Goal: Task Accomplishment & Management: Use online tool/utility

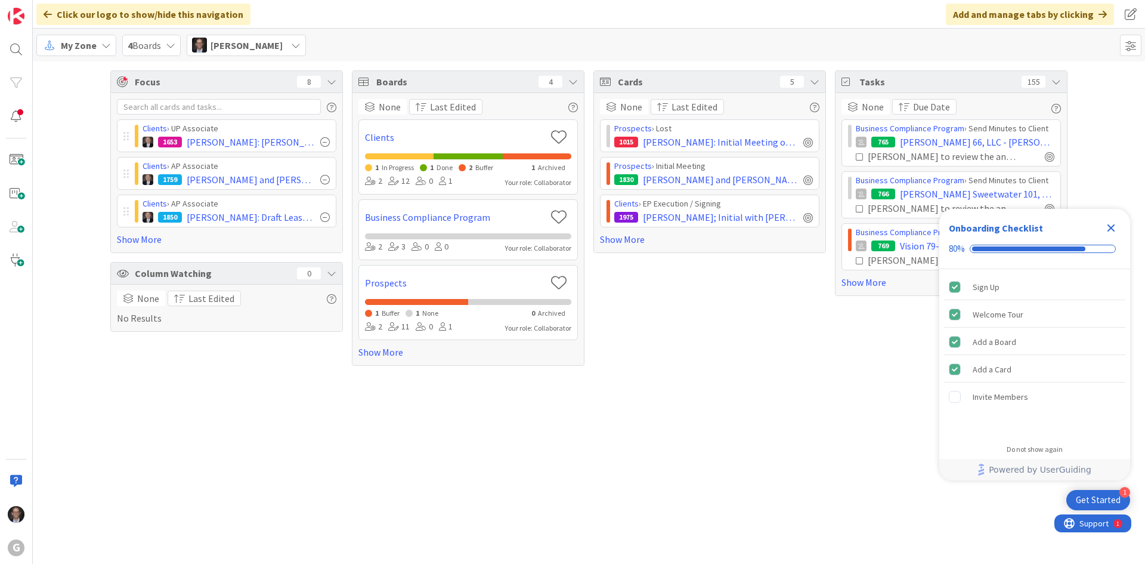
click at [76, 51] on span "My Zone" at bounding box center [79, 45] width 36 height 14
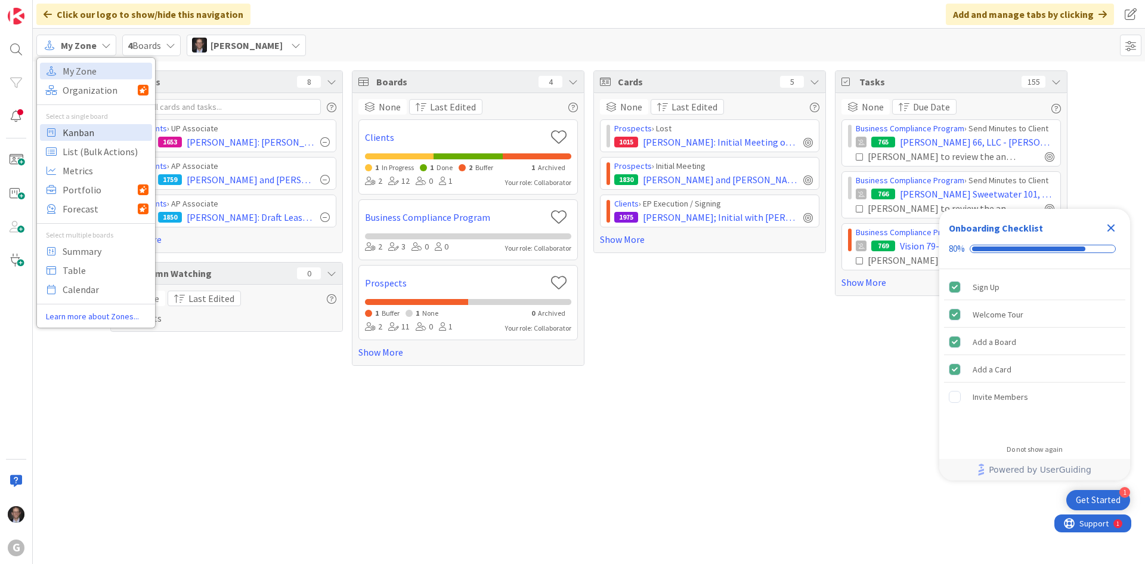
click at [81, 134] on span "Kanban" at bounding box center [106, 132] width 86 height 18
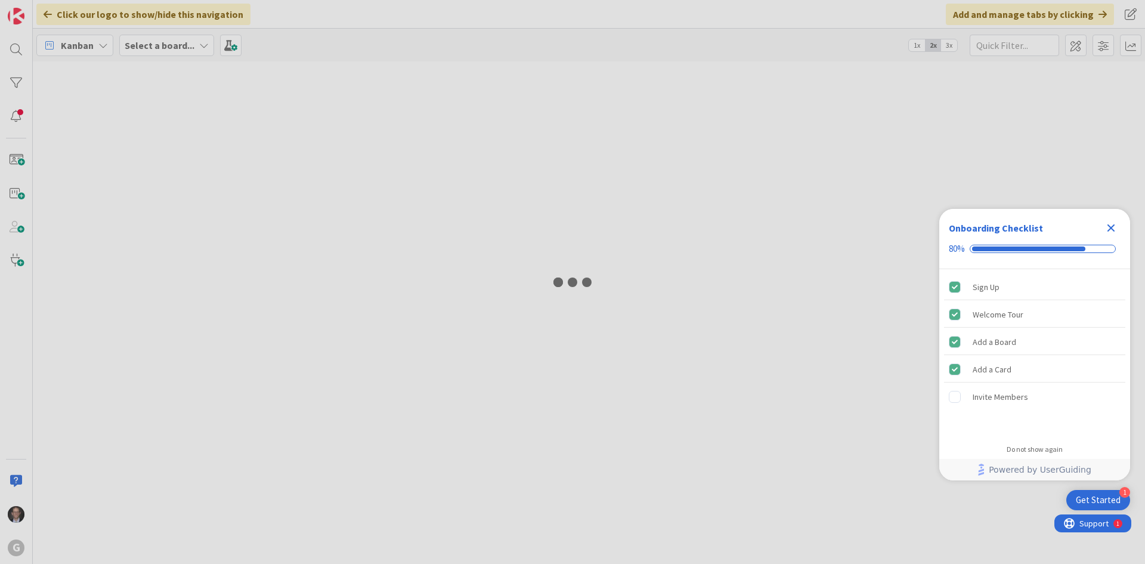
type input "[PERSON_NAME]"
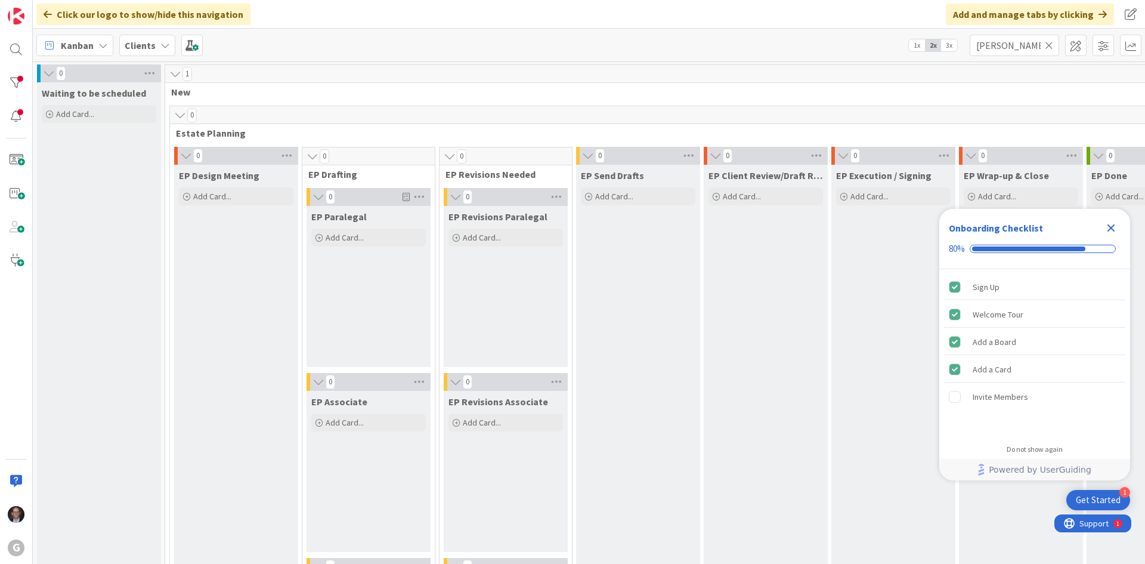
click at [1048, 43] on icon at bounding box center [1049, 45] width 8 height 11
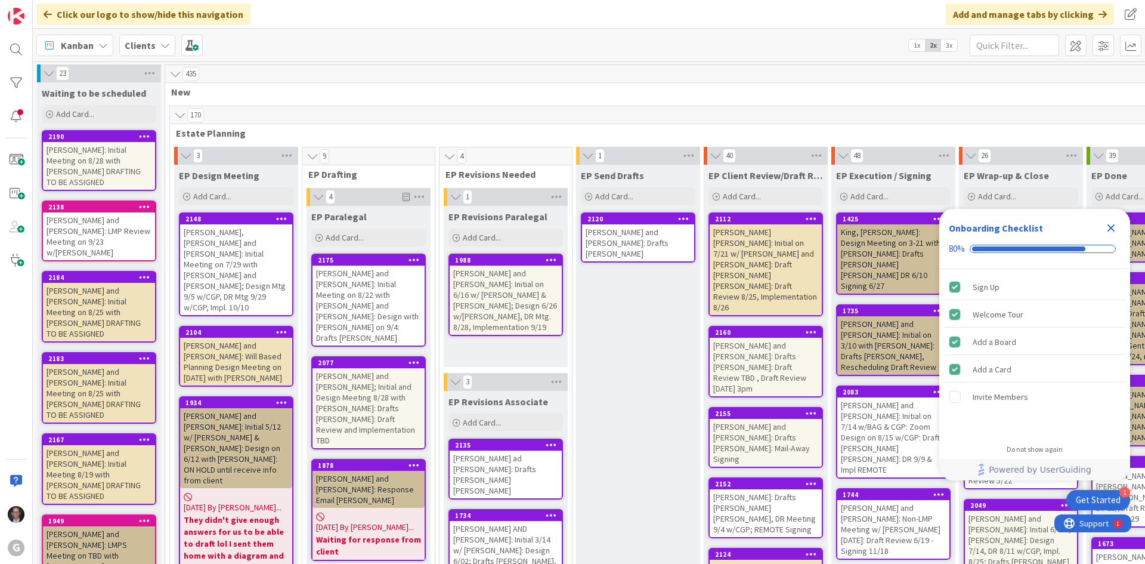
click at [1109, 225] on icon "Close Checklist" at bounding box center [1111, 228] width 8 height 8
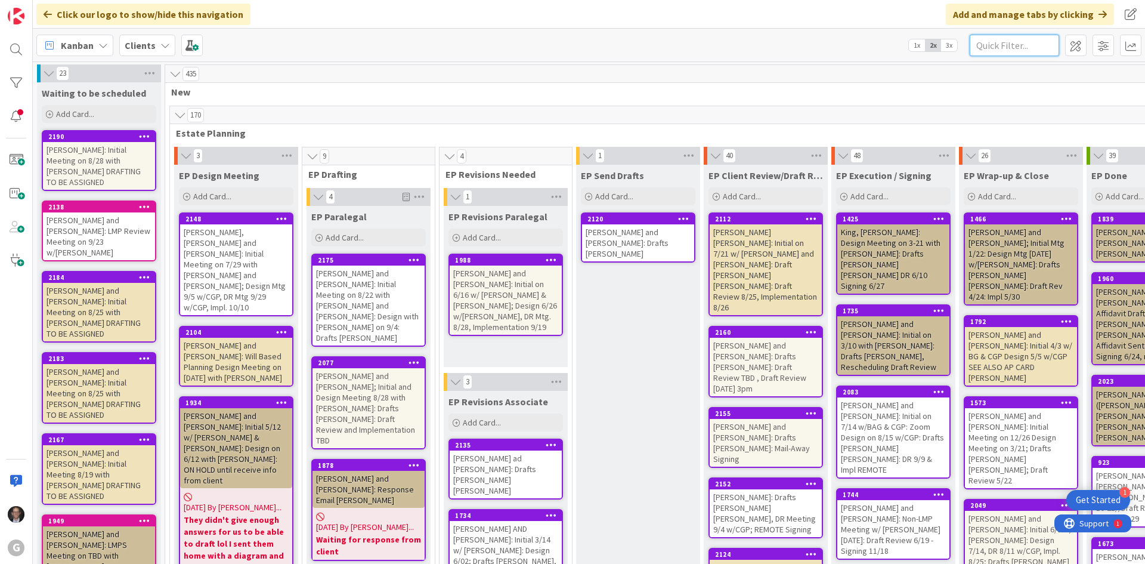
click at [1004, 47] on input "text" at bounding box center [1014, 45] width 89 height 21
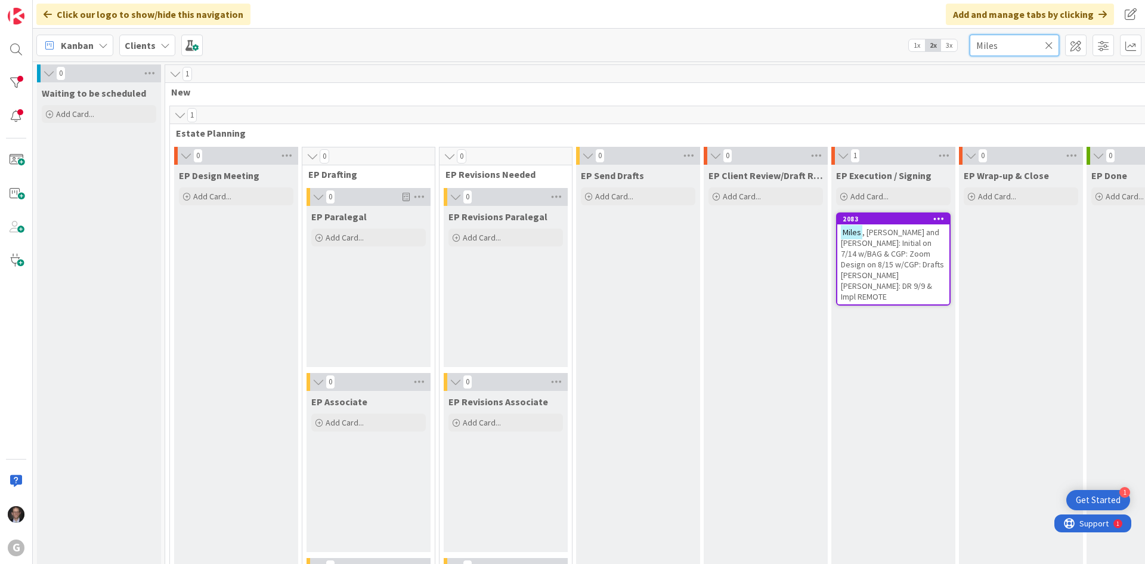
type input "Miles"
click at [889, 241] on span ", [PERSON_NAME] and [PERSON_NAME]: Initial on 7/14 w/BAG & CGP: Zoom Design on …" at bounding box center [892, 264] width 103 height 75
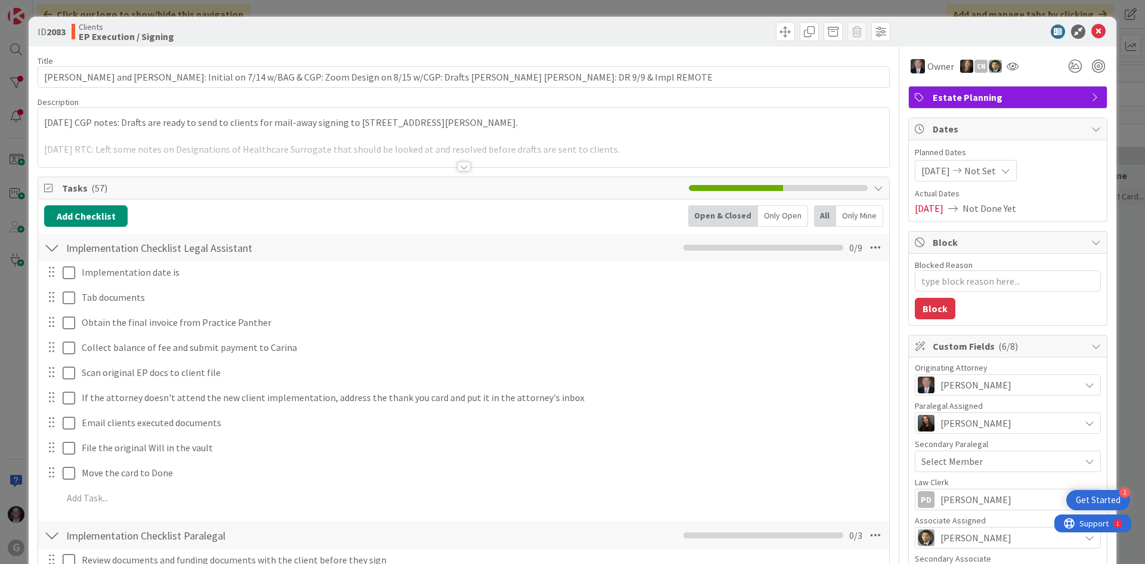
type textarea "x"
click at [460, 162] on div at bounding box center [463, 167] width 13 height 10
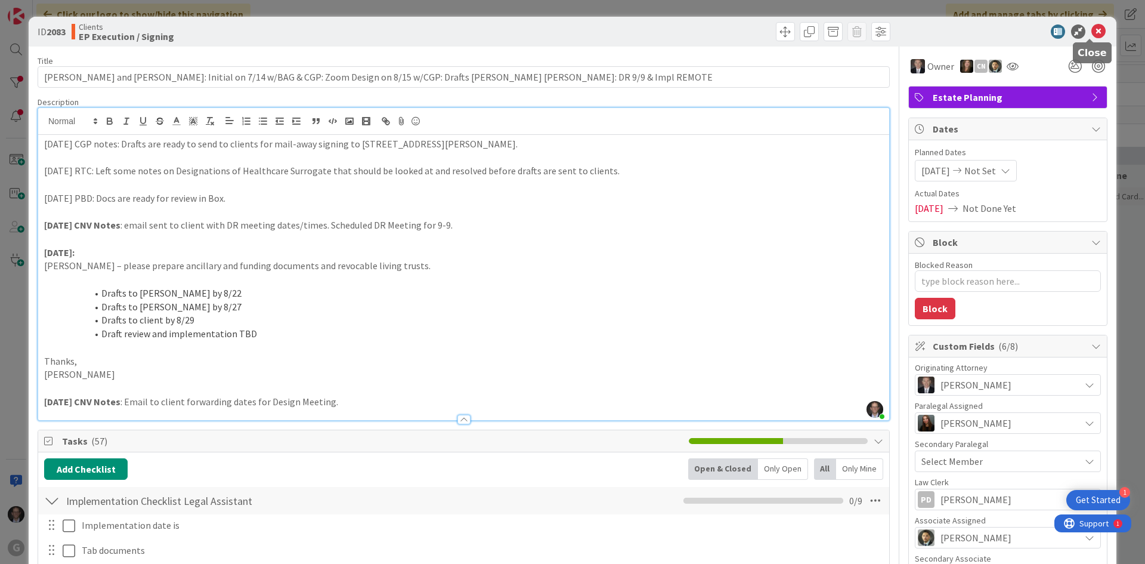
click at [1091, 31] on icon at bounding box center [1098, 31] width 14 height 14
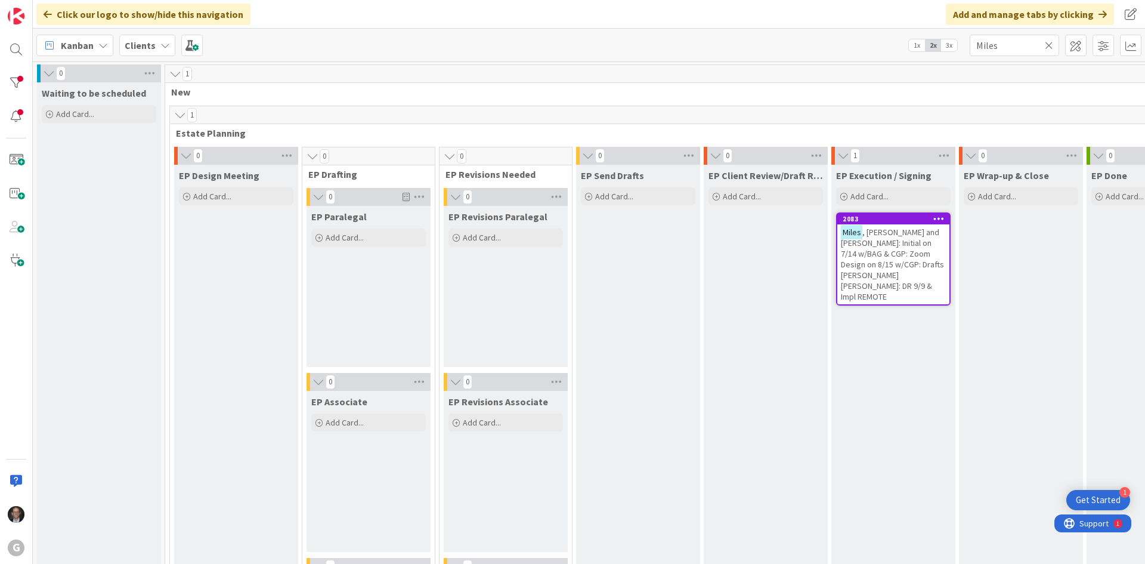
click at [1050, 45] on icon at bounding box center [1049, 45] width 8 height 11
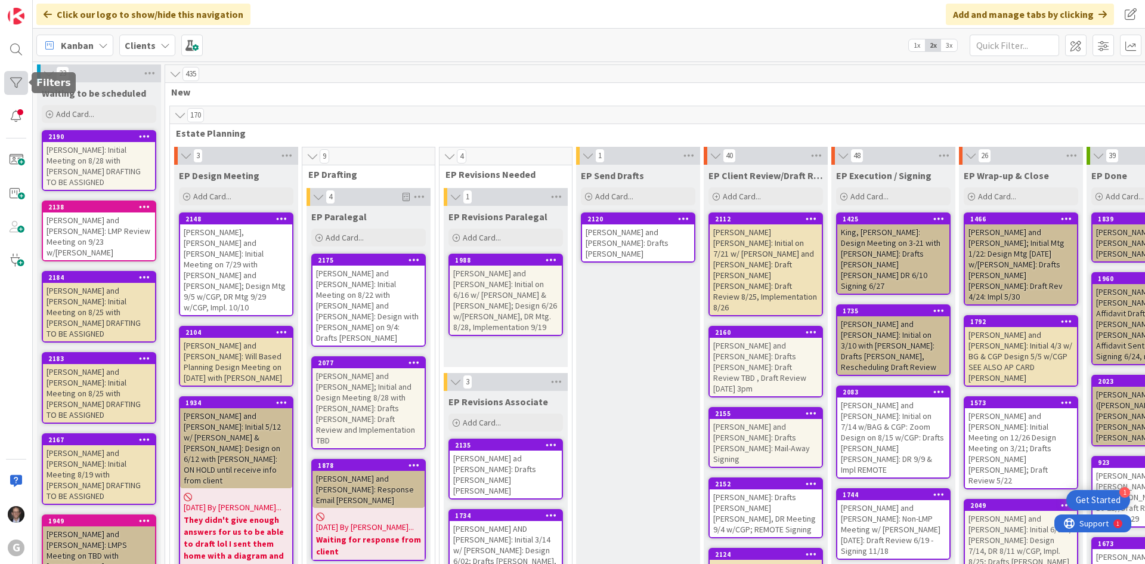
click at [19, 82] on div at bounding box center [16, 83] width 24 height 24
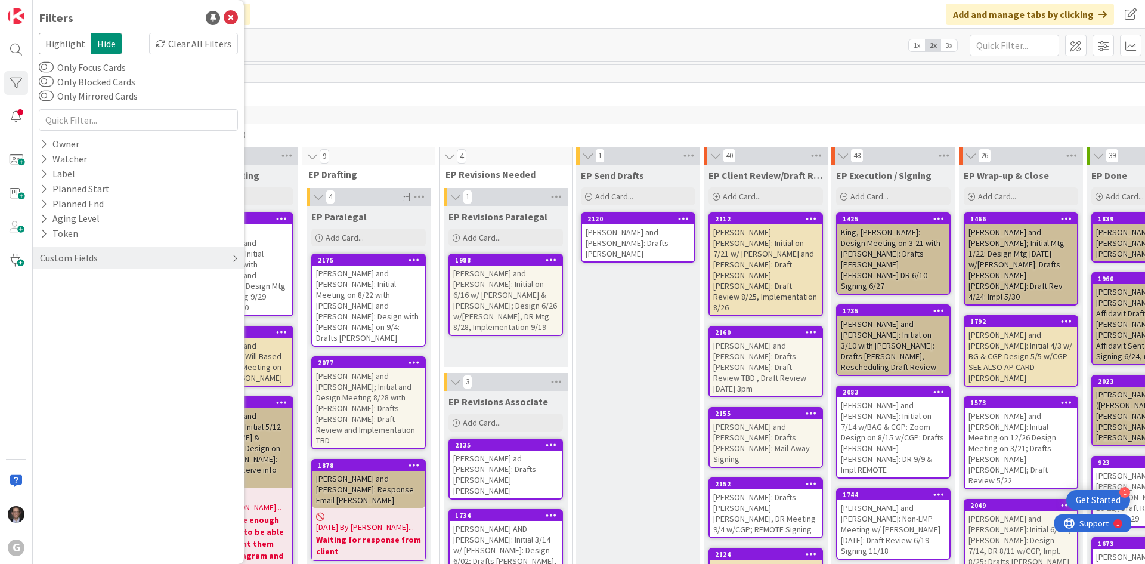
click at [231, 261] on div "Custom Fields" at bounding box center [138, 258] width 211 height 22
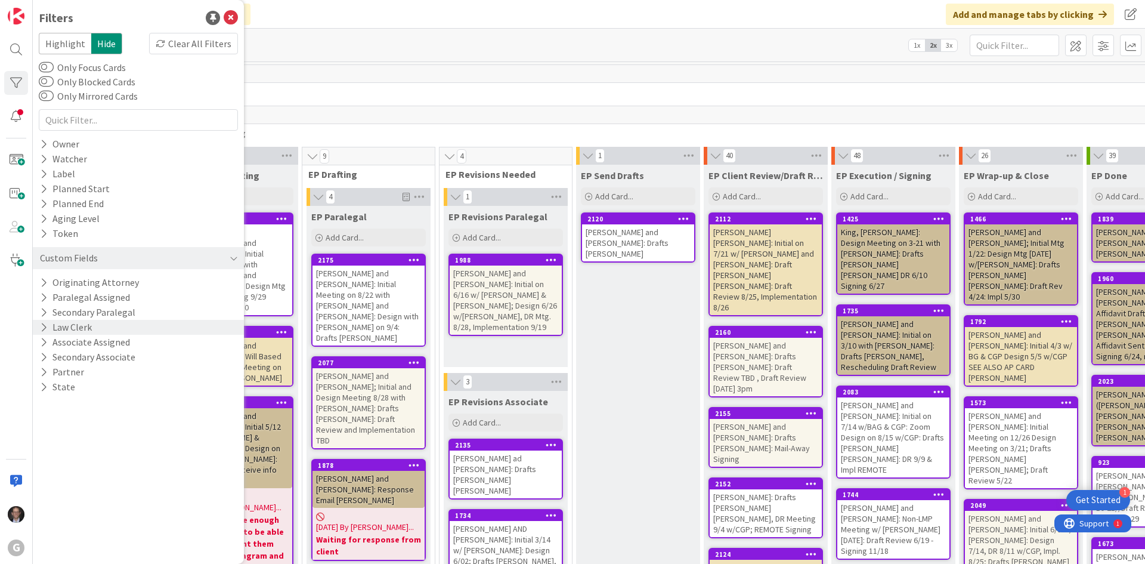
click at [67, 329] on button "Law Clerk" at bounding box center [66, 327] width 54 height 15
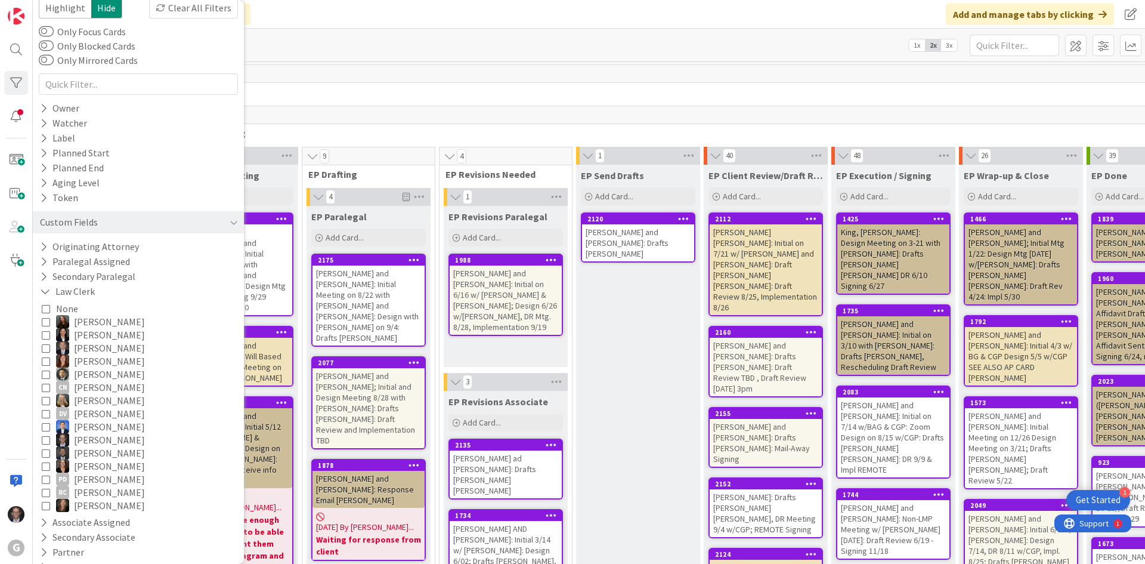
scroll to position [55, 0]
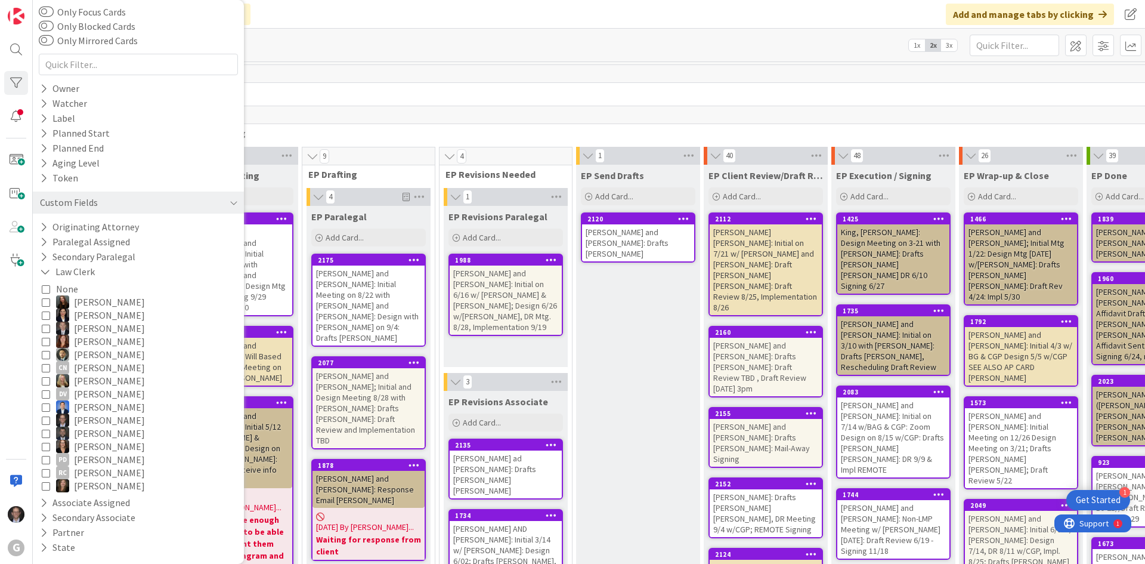
click at [45, 460] on icon at bounding box center [46, 459] width 8 height 8
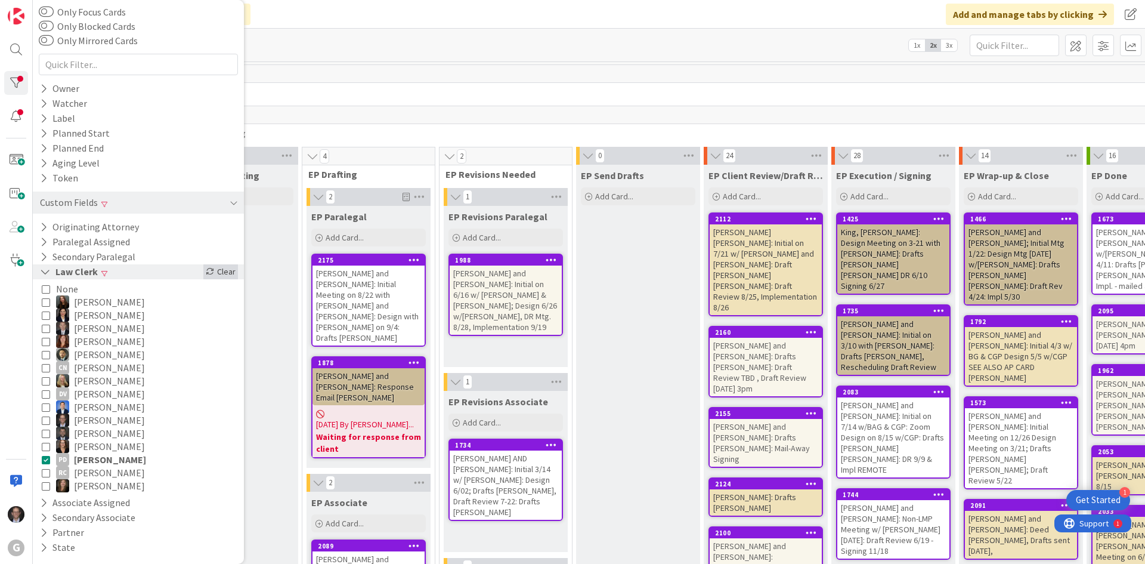
click at [208, 273] on div "Clear" at bounding box center [220, 271] width 35 height 15
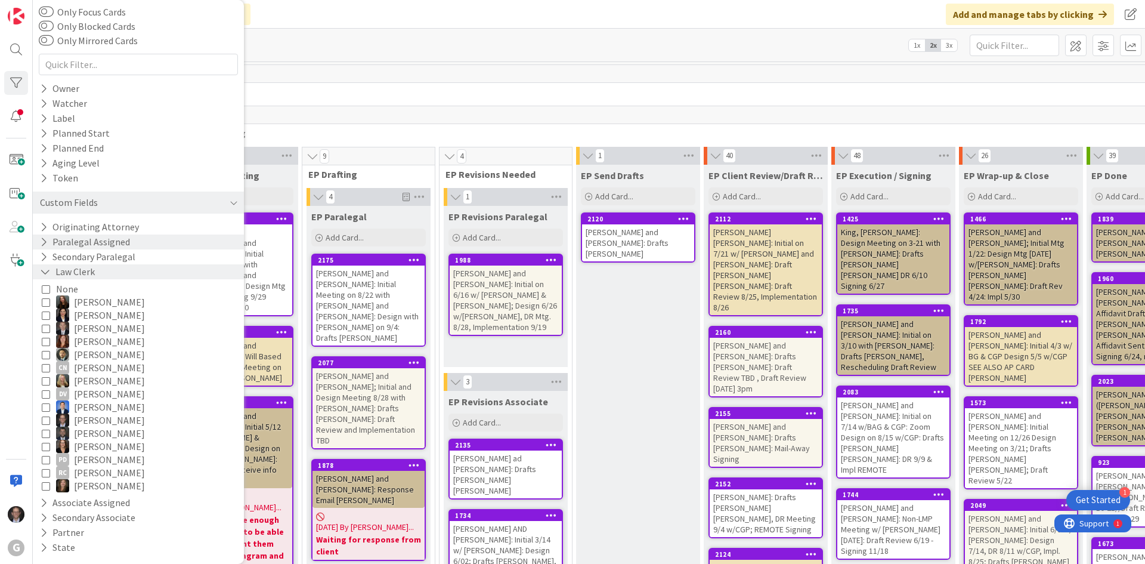
click at [70, 242] on button "Paralegal Assigned" at bounding box center [85, 241] width 92 height 15
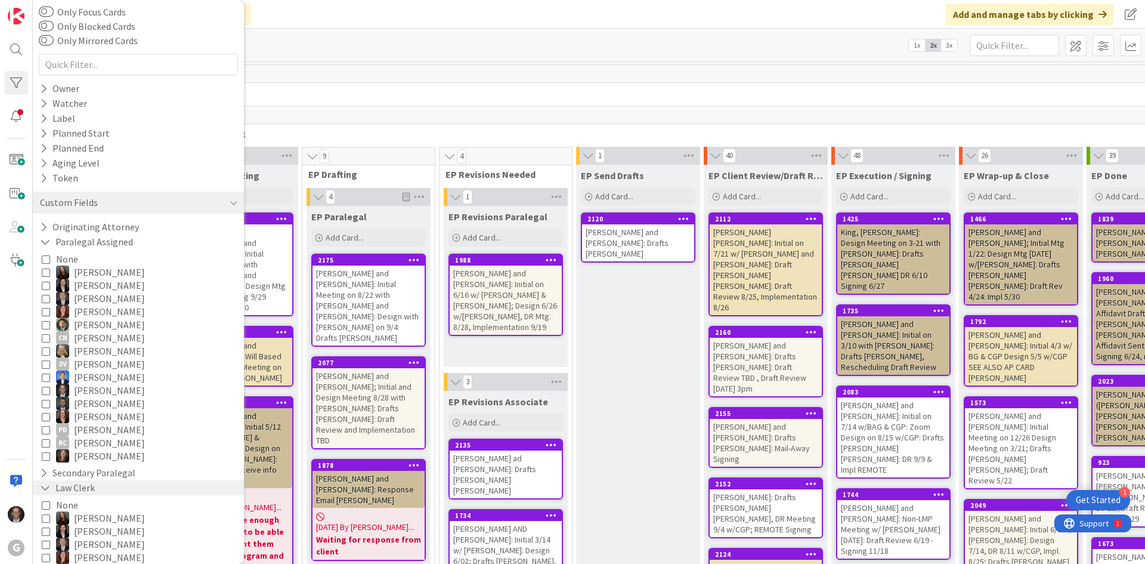
click at [45, 431] on icon at bounding box center [46, 429] width 8 height 8
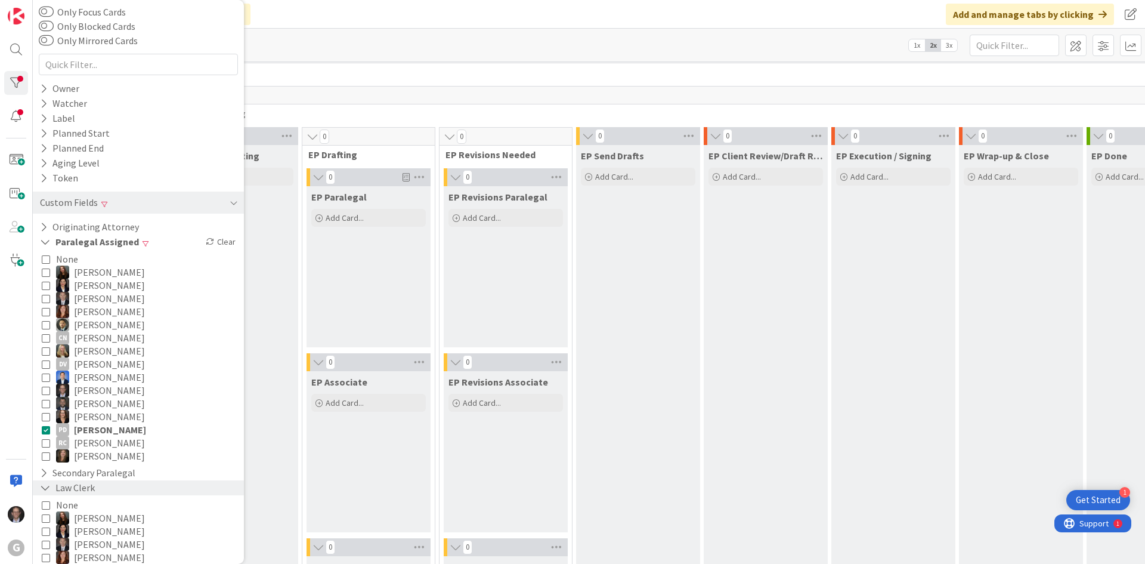
scroll to position [0, 0]
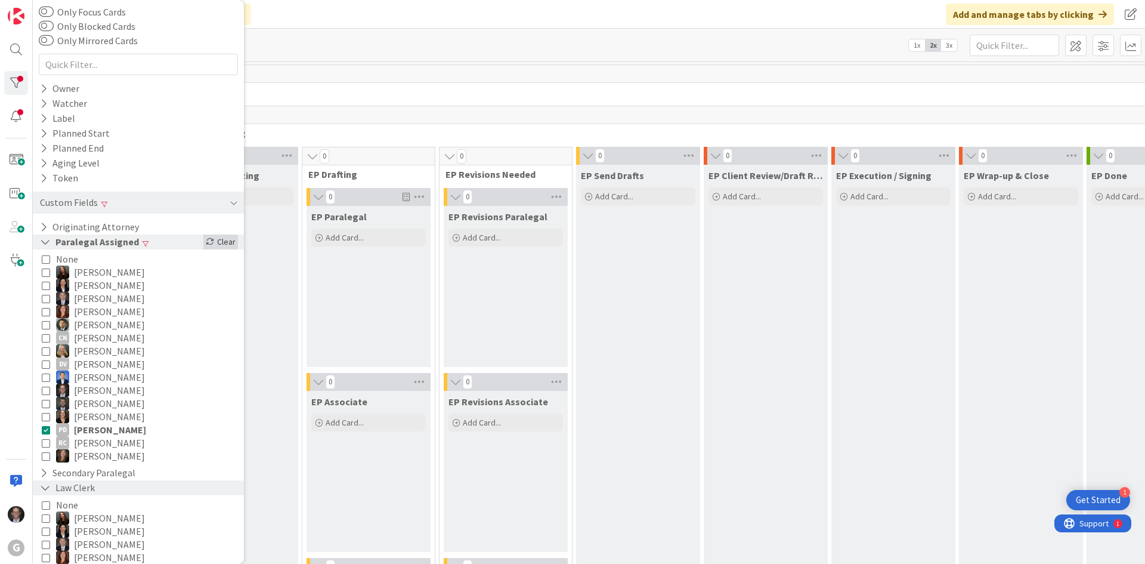
click at [218, 243] on div "Clear" at bounding box center [220, 241] width 35 height 15
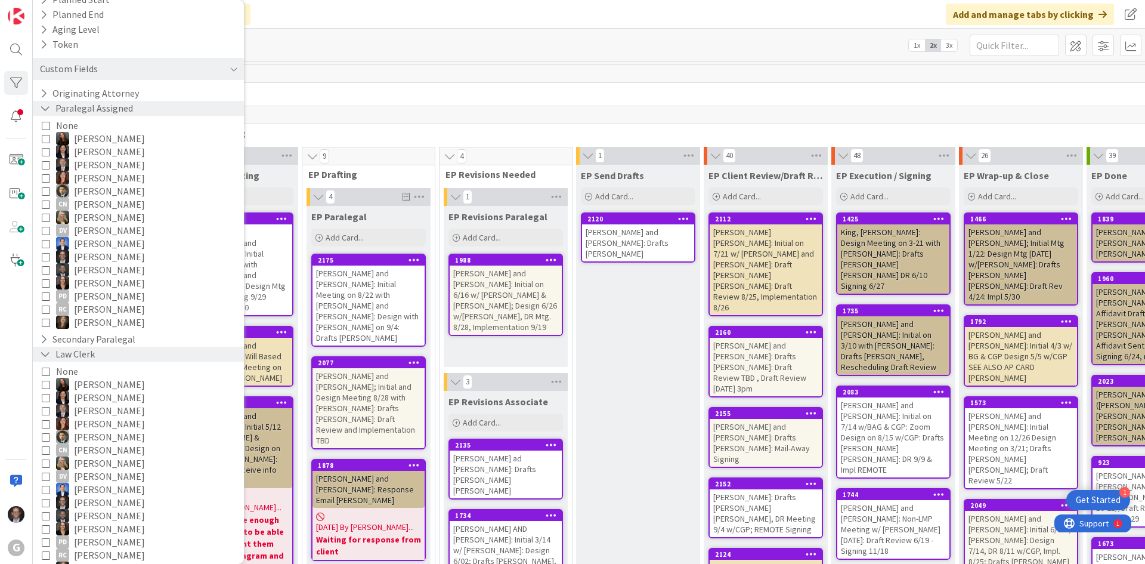
scroll to position [271, 0]
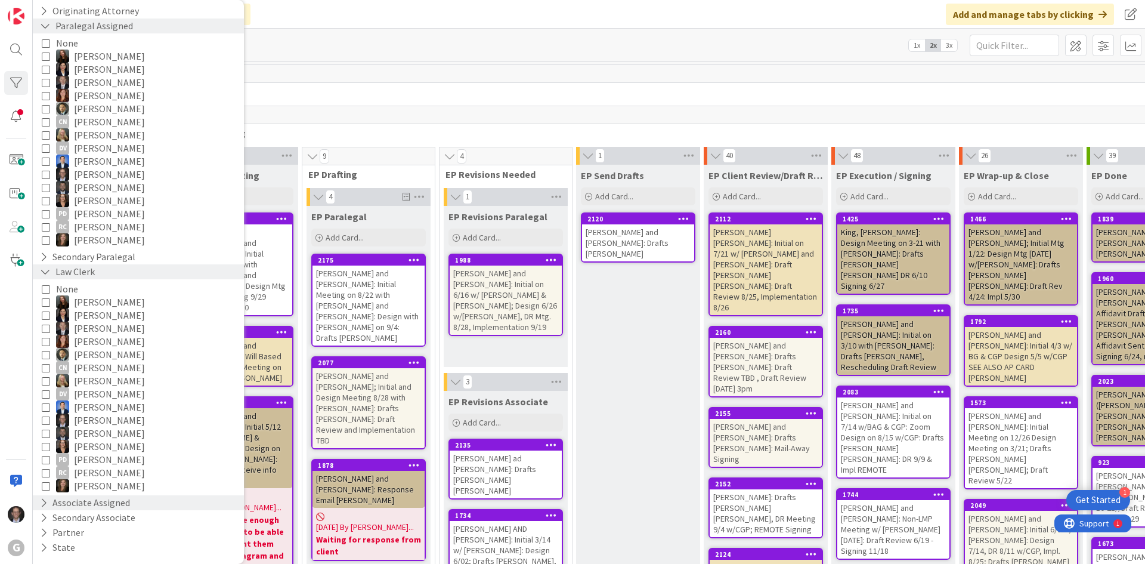
click at [91, 502] on button "Associate Assigned" at bounding box center [85, 502] width 92 height 15
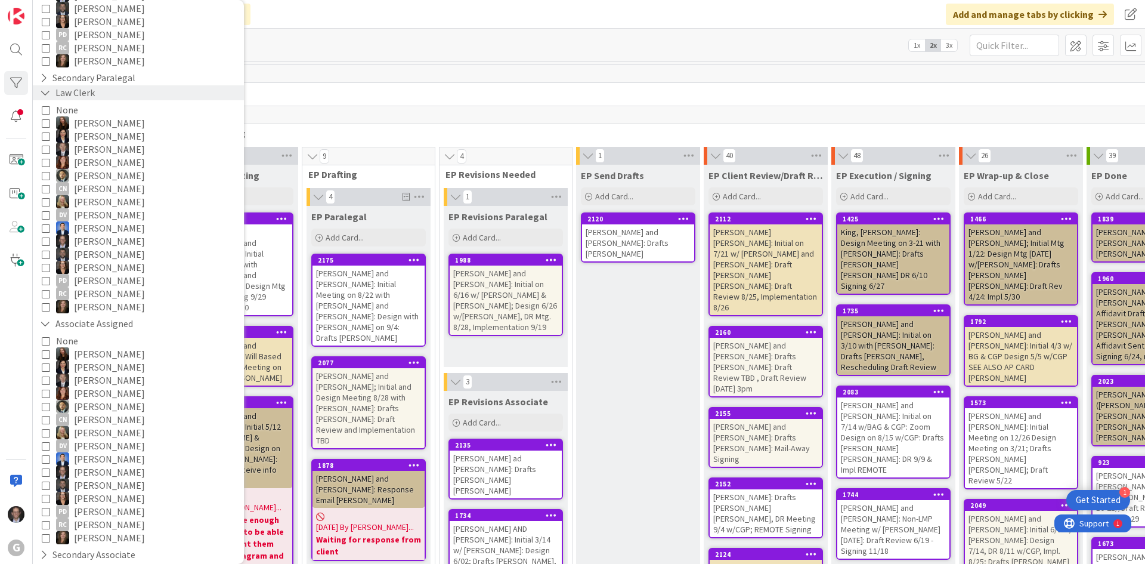
scroll to position [487, 0]
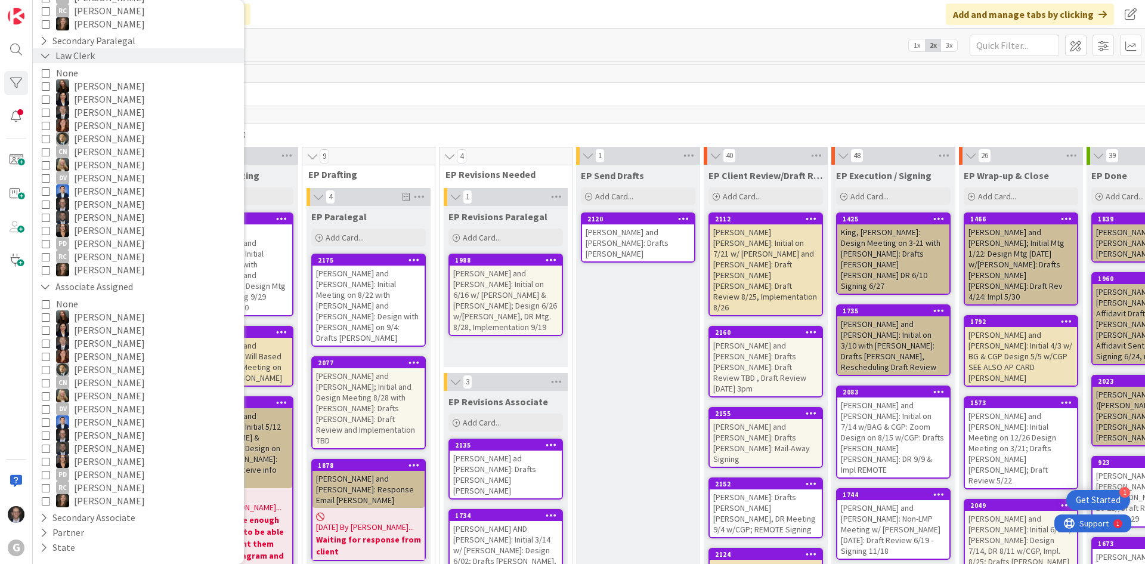
click at [48, 475] on icon at bounding box center [46, 474] width 8 height 8
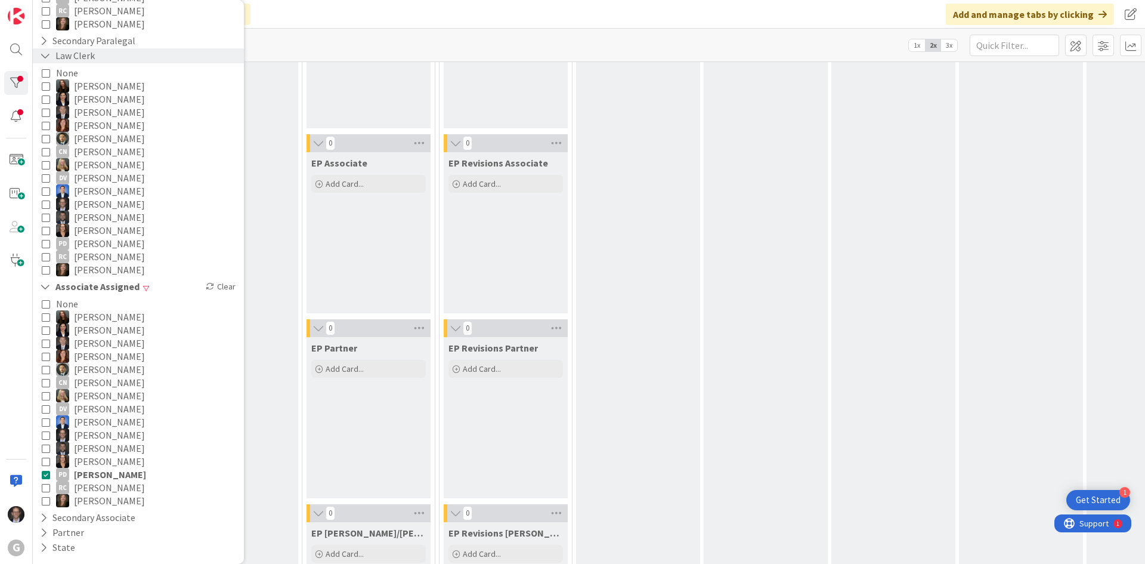
scroll to position [0, 0]
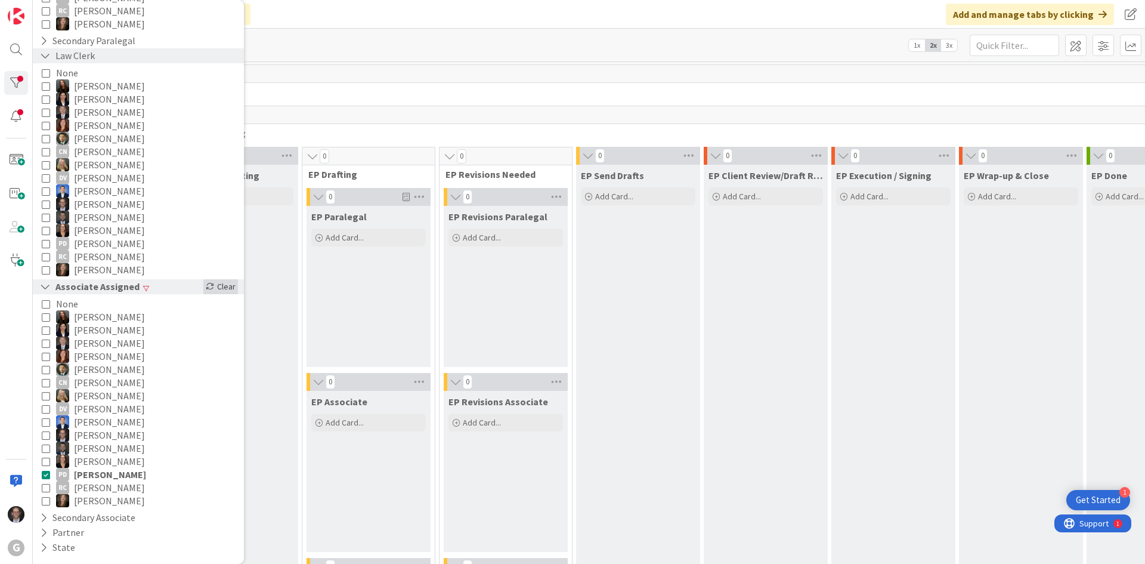
click at [212, 291] on div "Clear" at bounding box center [220, 286] width 35 height 15
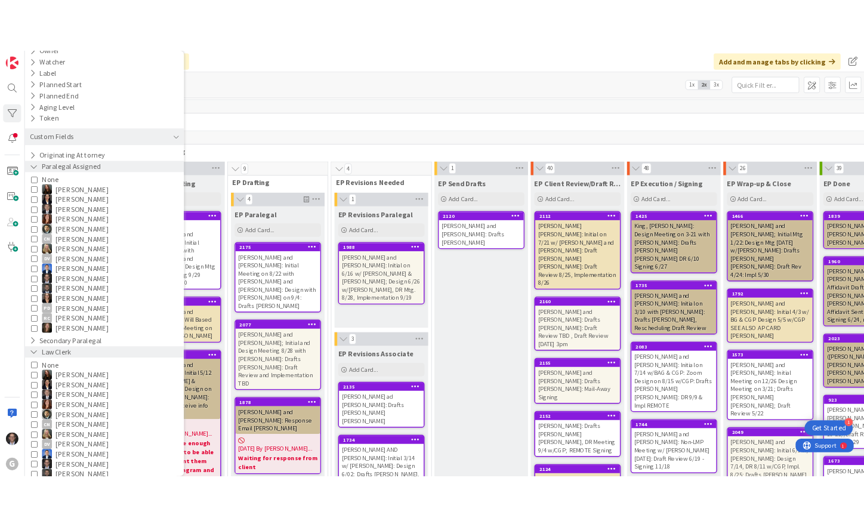
scroll to position [129, 0]
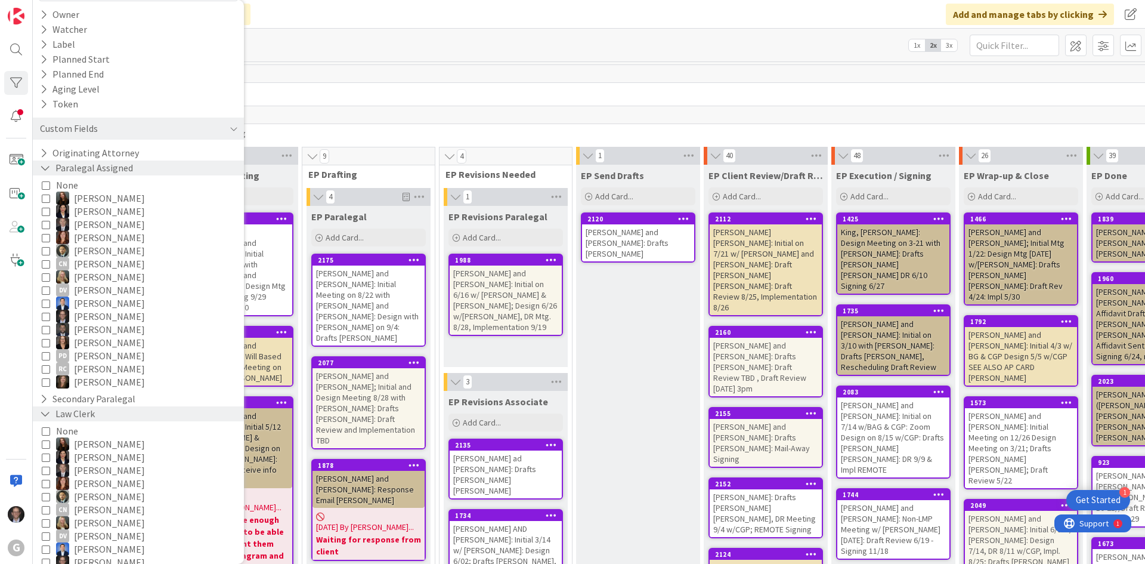
click at [43, 359] on icon at bounding box center [46, 355] width 8 height 8
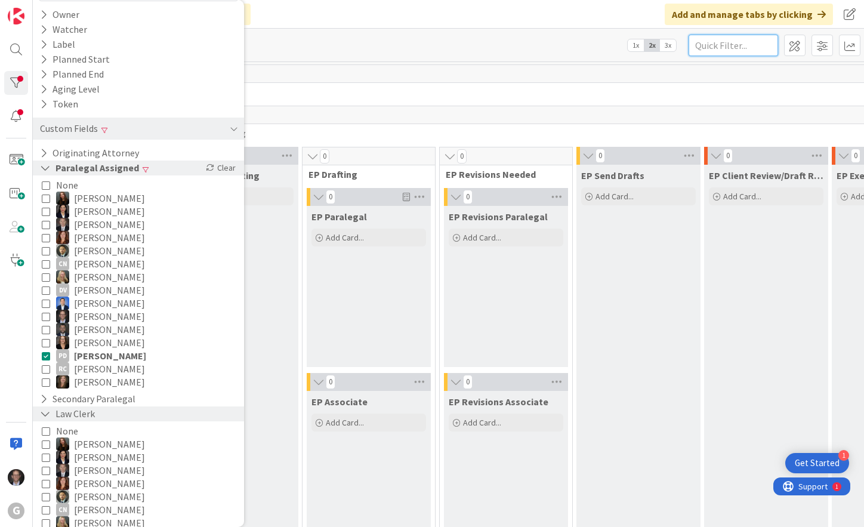
click at [733, 43] on input "text" at bounding box center [732, 45] width 89 height 21
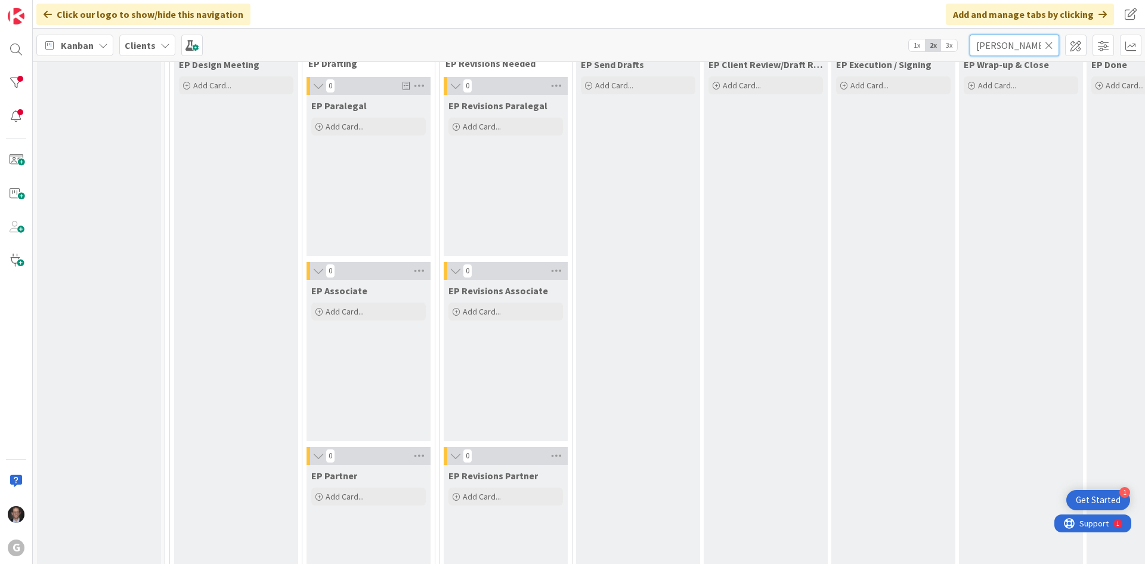
scroll to position [0, 0]
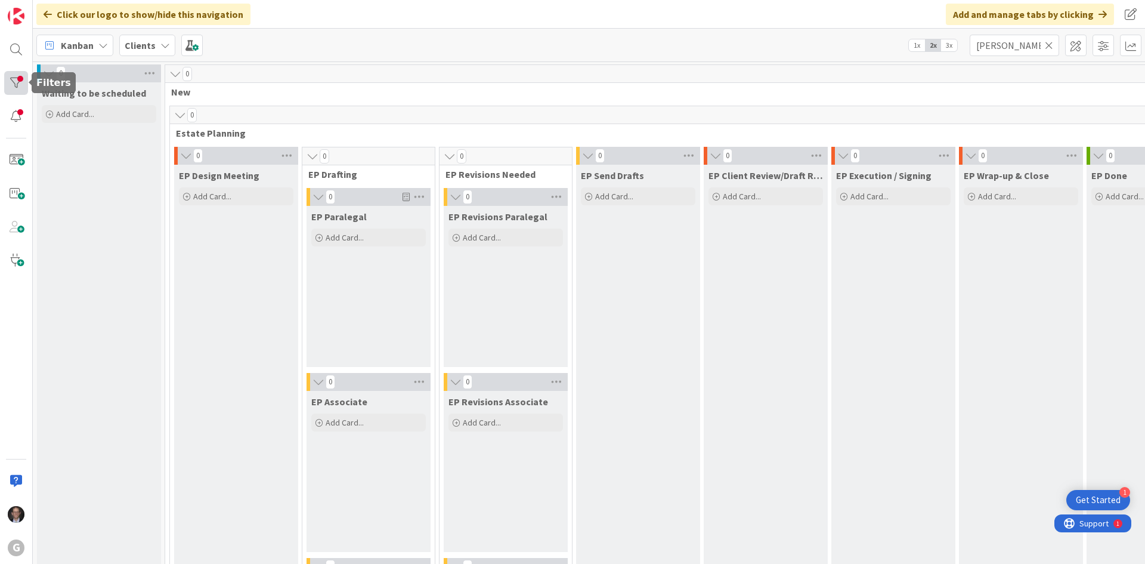
click at [22, 77] on div at bounding box center [16, 83] width 24 height 24
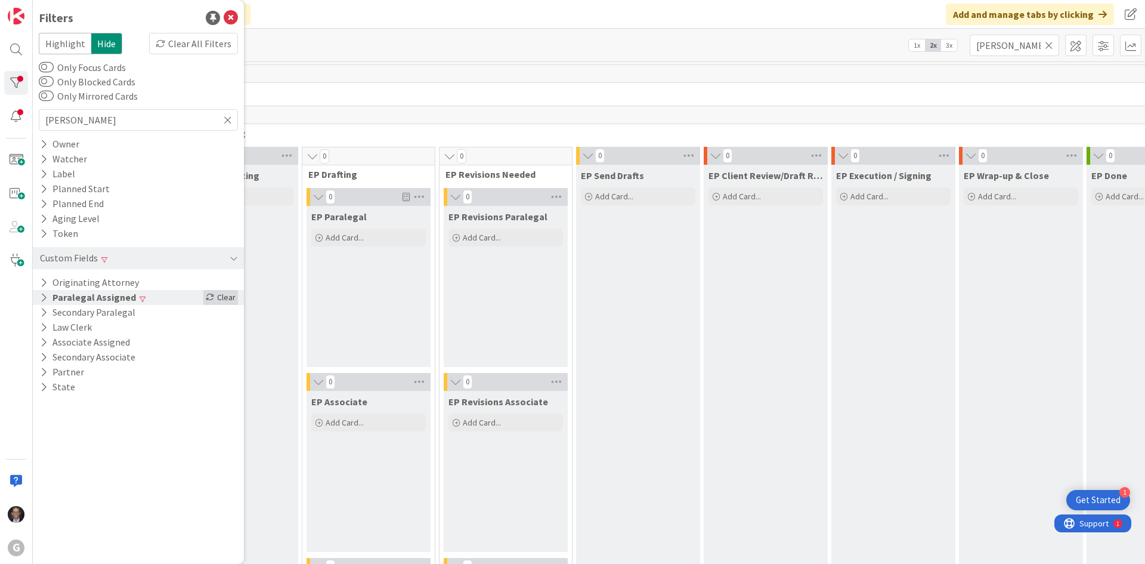
click at [217, 298] on div "Clear" at bounding box center [220, 297] width 35 height 15
click at [476, 39] on div "Kanban Clients 1x 2x 3x [PERSON_NAME]" at bounding box center [589, 45] width 1112 height 33
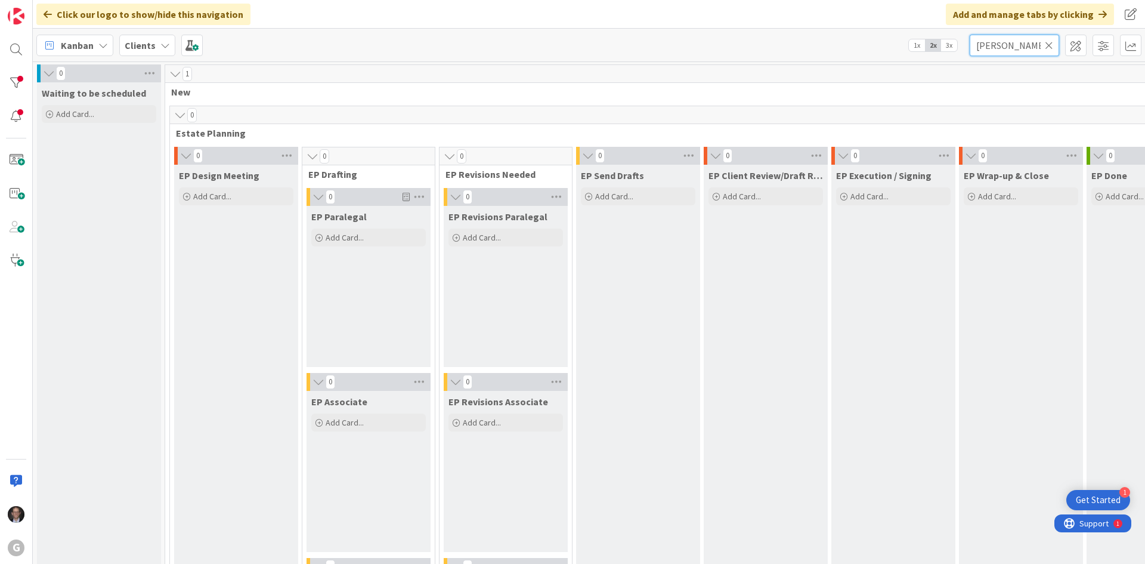
click at [1032, 40] on input "[PERSON_NAME]" at bounding box center [1014, 45] width 89 height 21
type input "W"
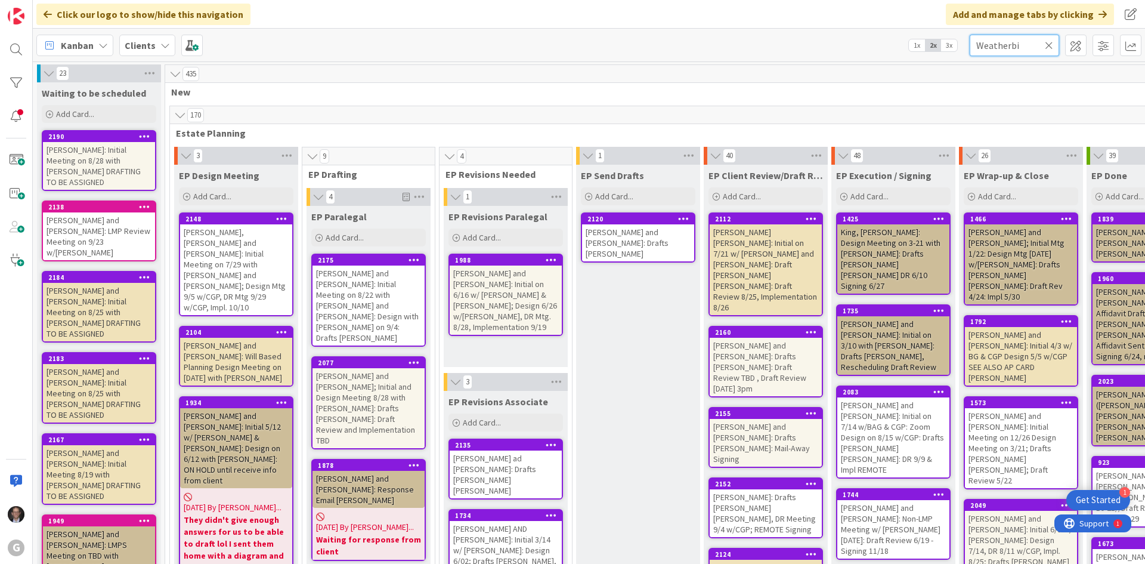
type input "[PERSON_NAME]"
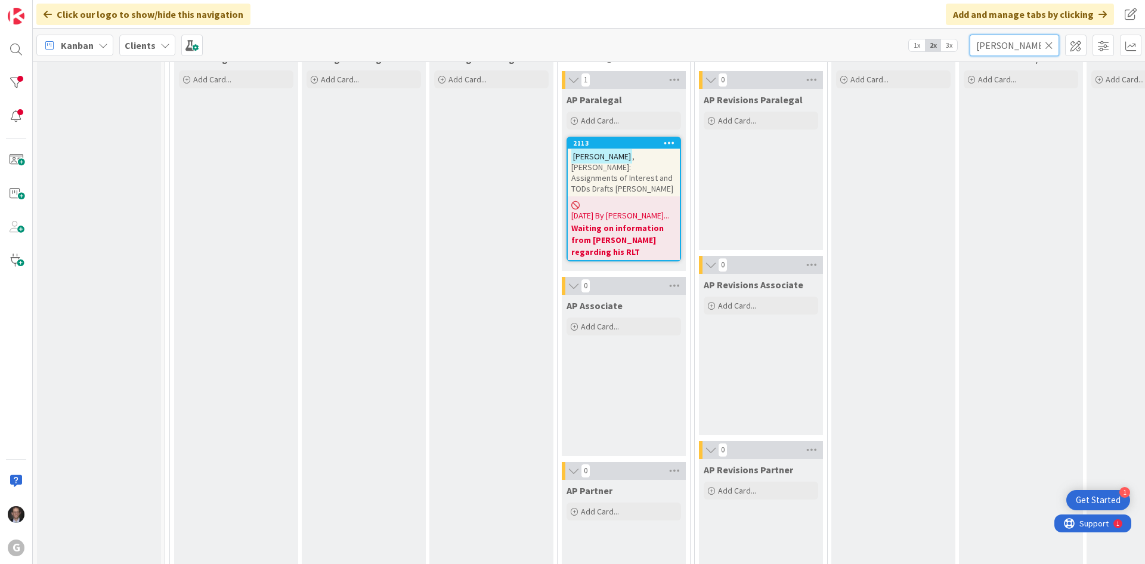
scroll to position [954, 0]
click at [586, 169] on span ", [PERSON_NAME]: Assignments of Interest and TODs Drafts [PERSON_NAME]" at bounding box center [622, 169] width 102 height 43
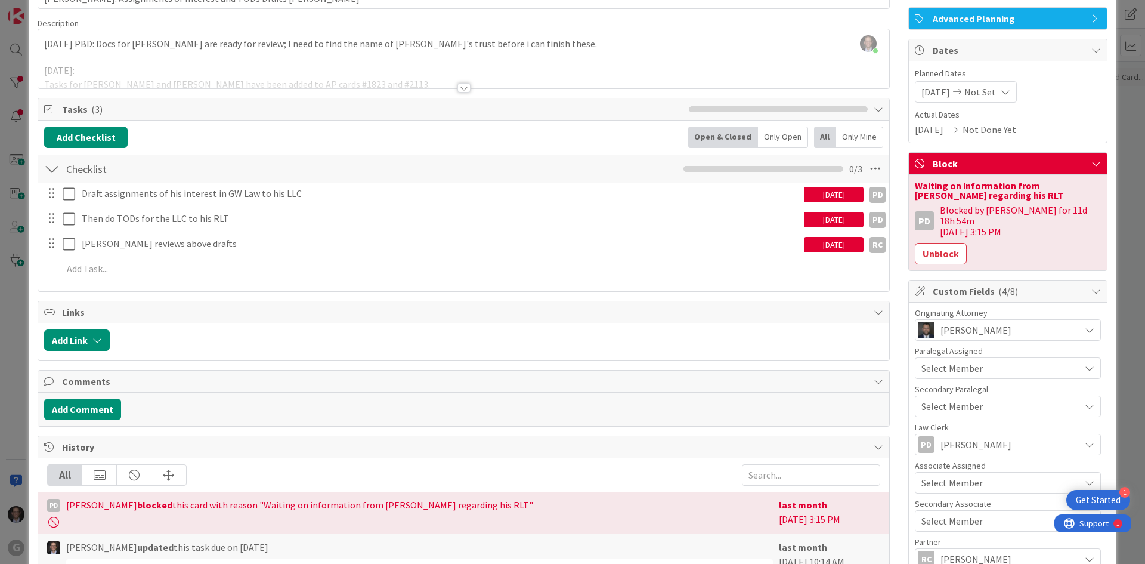
scroll to position [60, 0]
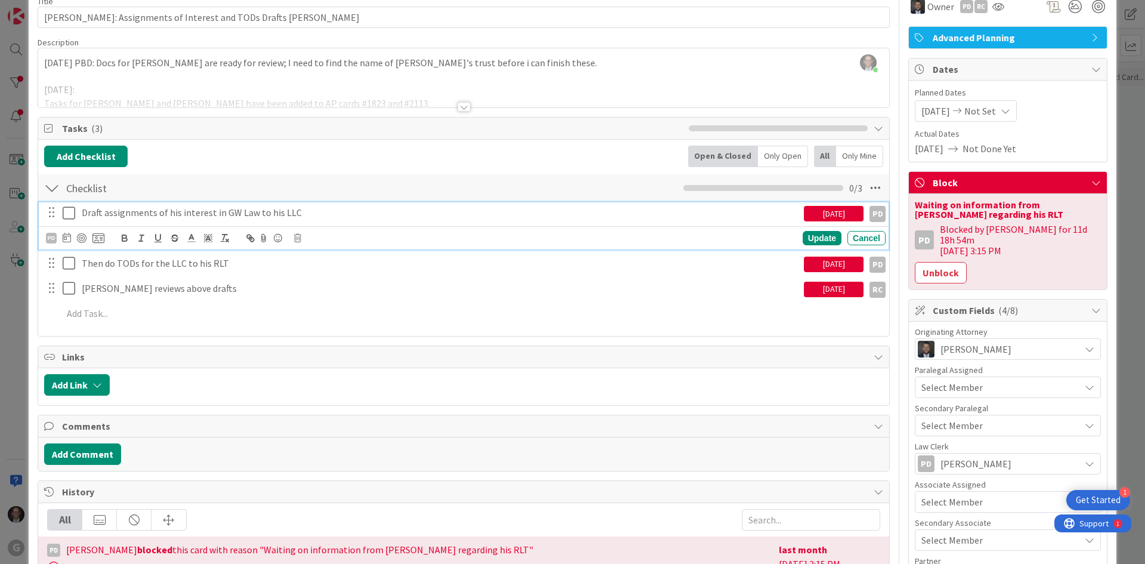
click at [292, 211] on p "Draft assignments of his interest in GW Law to his LLC" at bounding box center [440, 213] width 717 height 14
click at [69, 236] on icon at bounding box center [67, 238] width 8 height 10
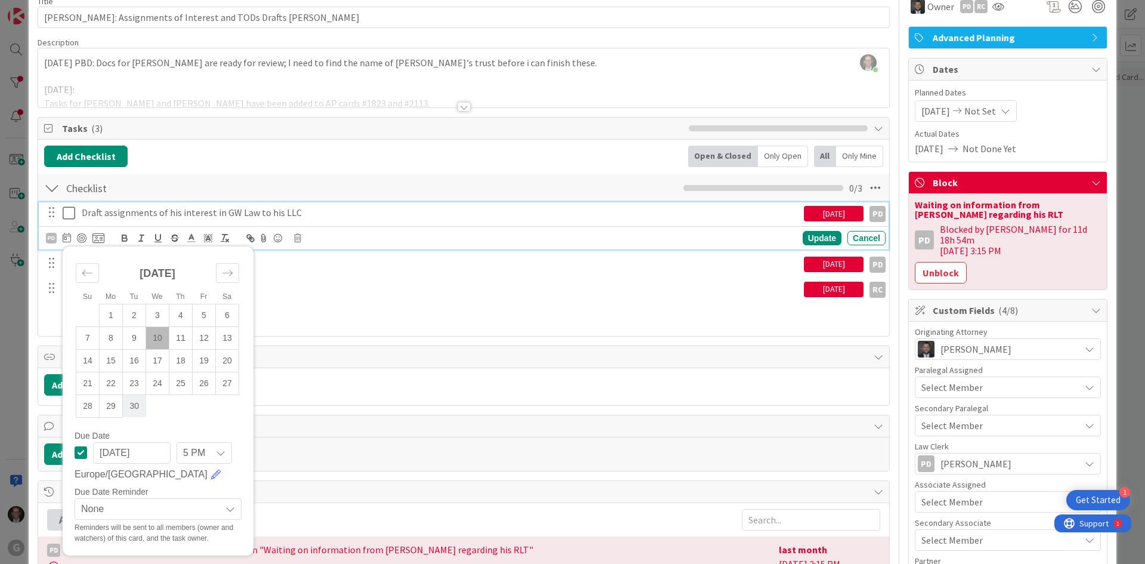
click at [129, 405] on td "30" at bounding box center [134, 405] width 23 height 23
type input "[DATE]"
click at [819, 238] on div "Update" at bounding box center [822, 238] width 39 height 14
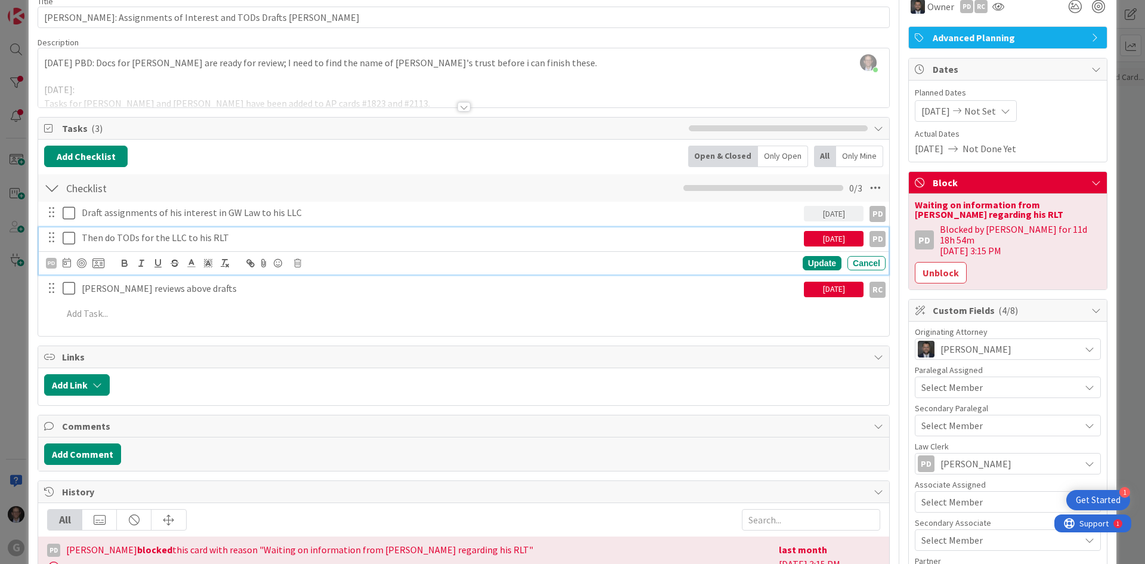
click at [196, 235] on p "Then do TODs for the LLC to his RLT" at bounding box center [440, 238] width 717 height 14
click at [65, 261] on icon at bounding box center [67, 263] width 8 height 10
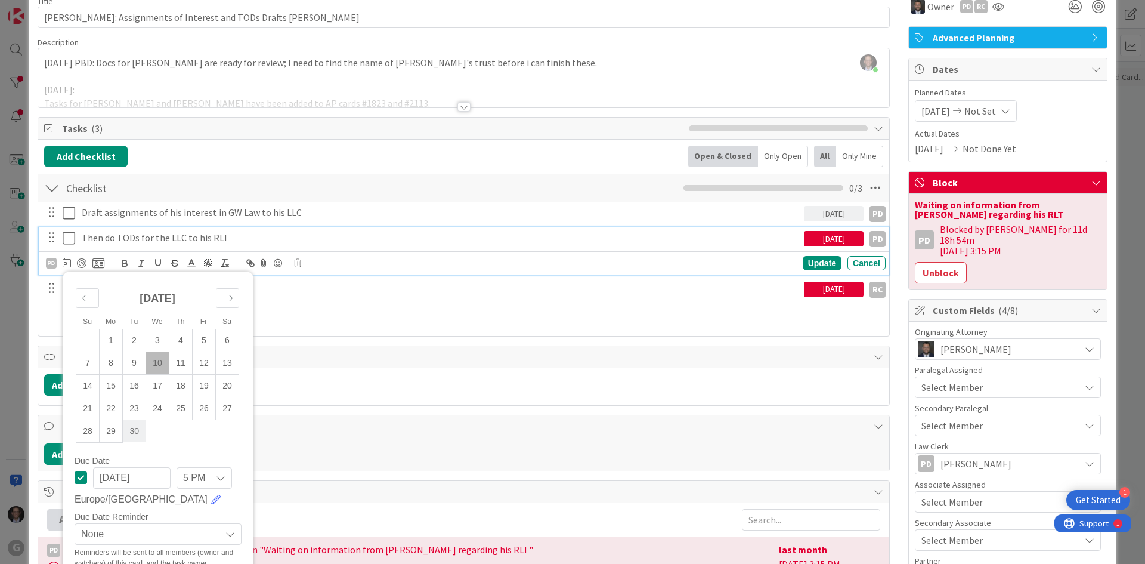
click at [131, 432] on td "30" at bounding box center [134, 430] width 23 height 23
type input "[DATE]"
click at [812, 259] on div "Update" at bounding box center [822, 263] width 39 height 14
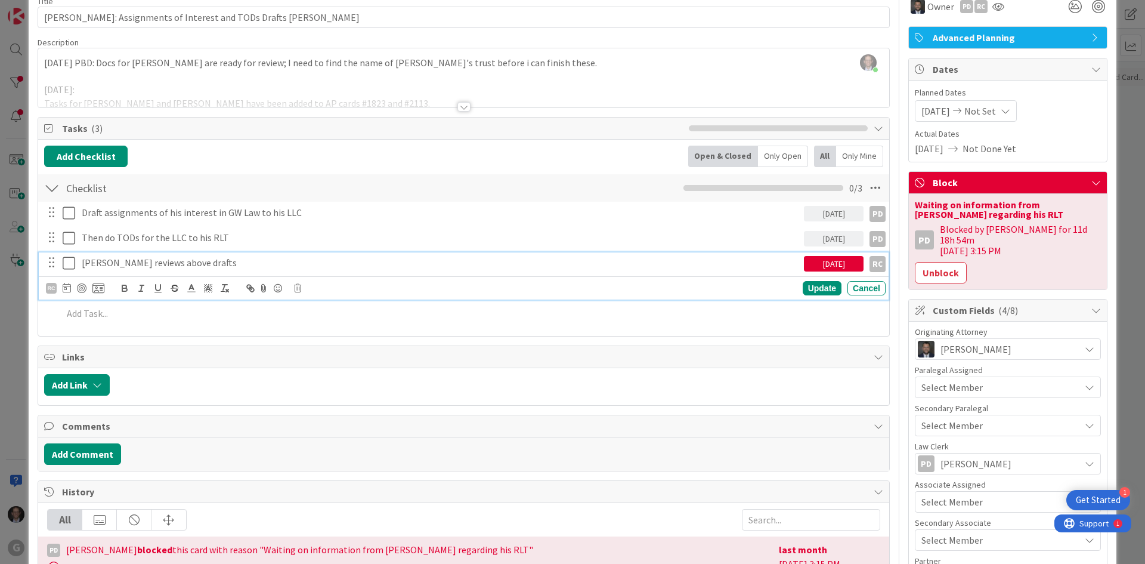
click at [182, 262] on p "[PERSON_NAME] reviews above drafts" at bounding box center [440, 263] width 717 height 14
click at [67, 287] on icon at bounding box center [67, 288] width 8 height 10
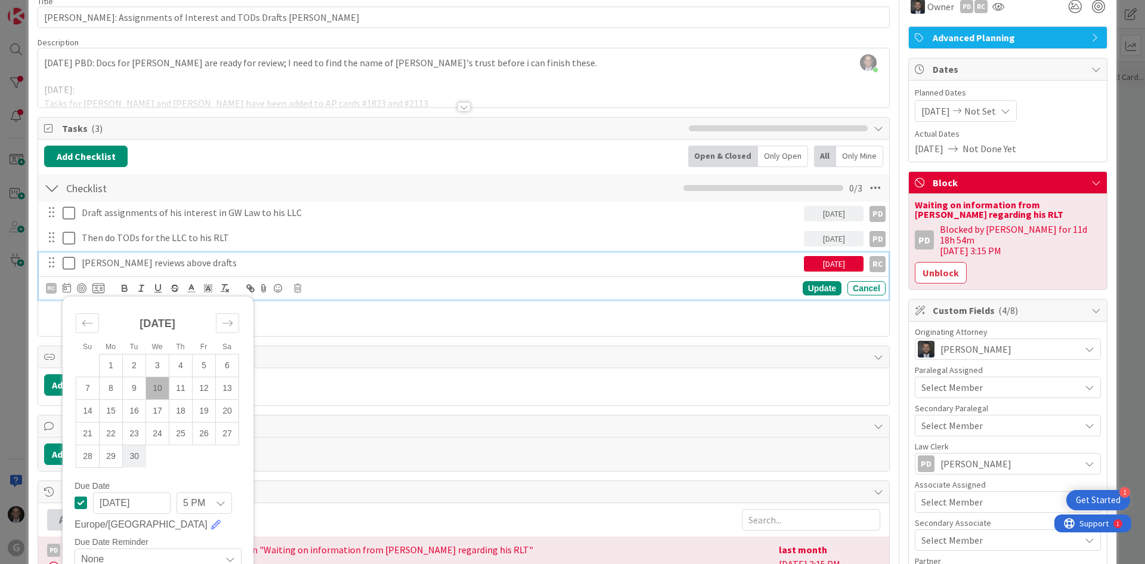
click at [134, 452] on td "30" at bounding box center [134, 455] width 23 height 23
type input "[DATE]"
click at [804, 289] on div "Update" at bounding box center [822, 288] width 39 height 14
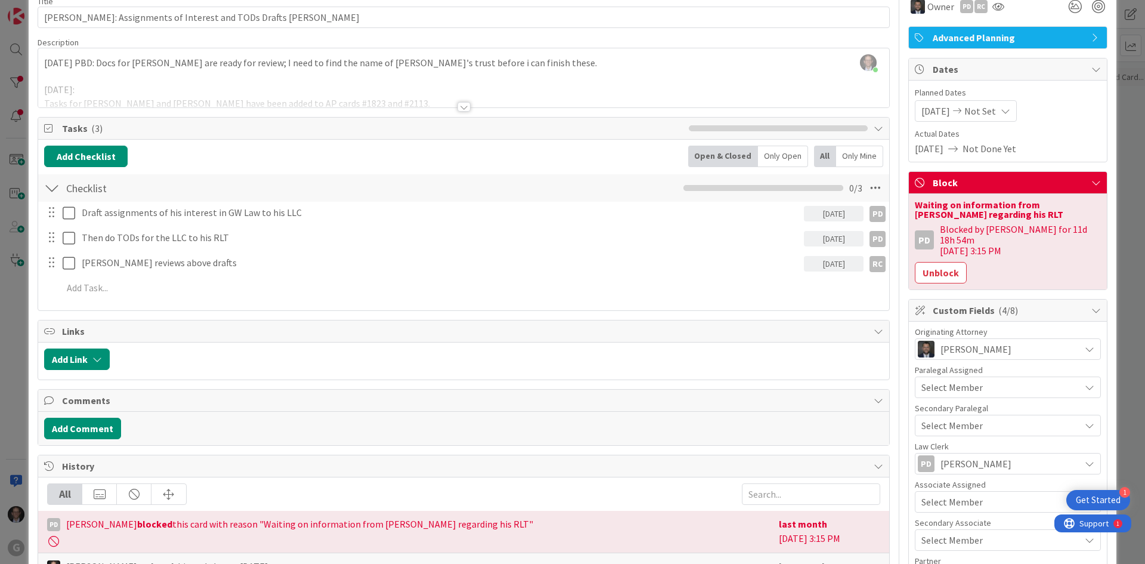
scroll to position [0, 0]
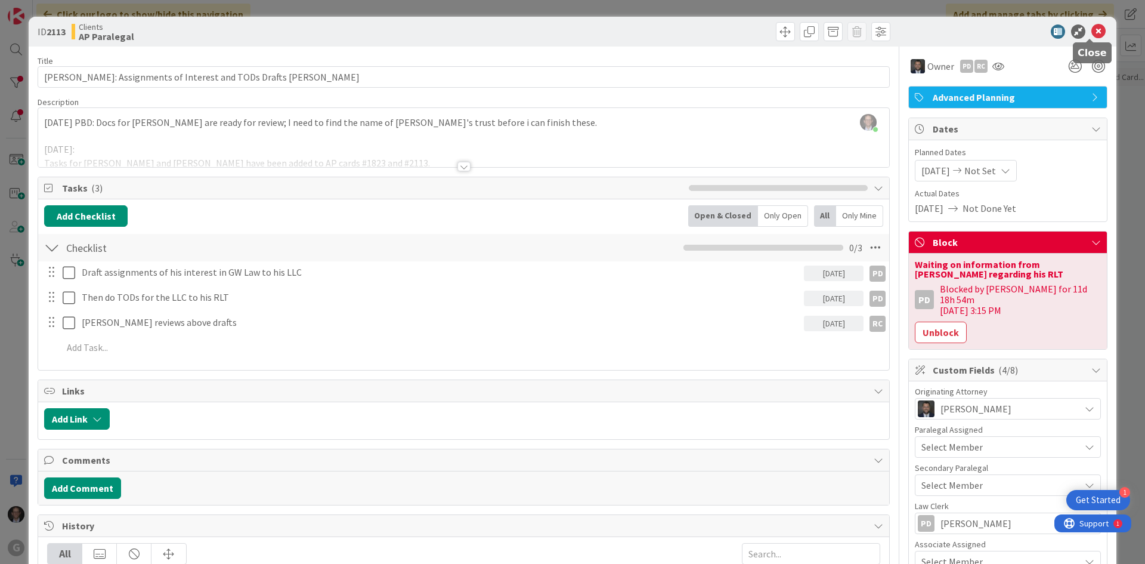
click at [1091, 29] on icon at bounding box center [1098, 31] width 14 height 14
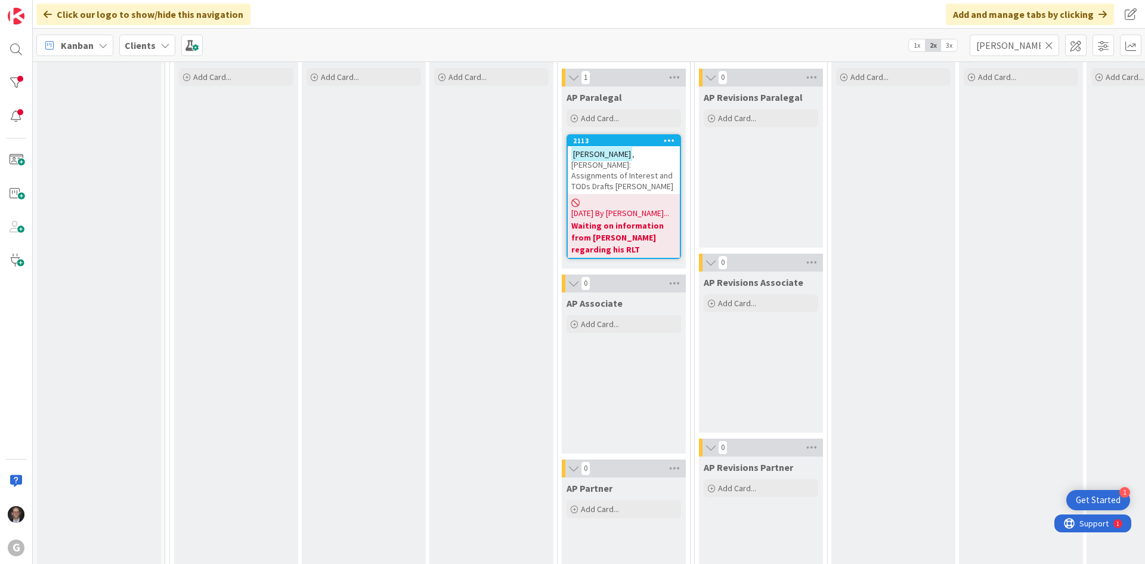
click at [1050, 41] on icon at bounding box center [1049, 45] width 8 height 11
click at [1023, 43] on input "text" at bounding box center [1014, 45] width 89 height 21
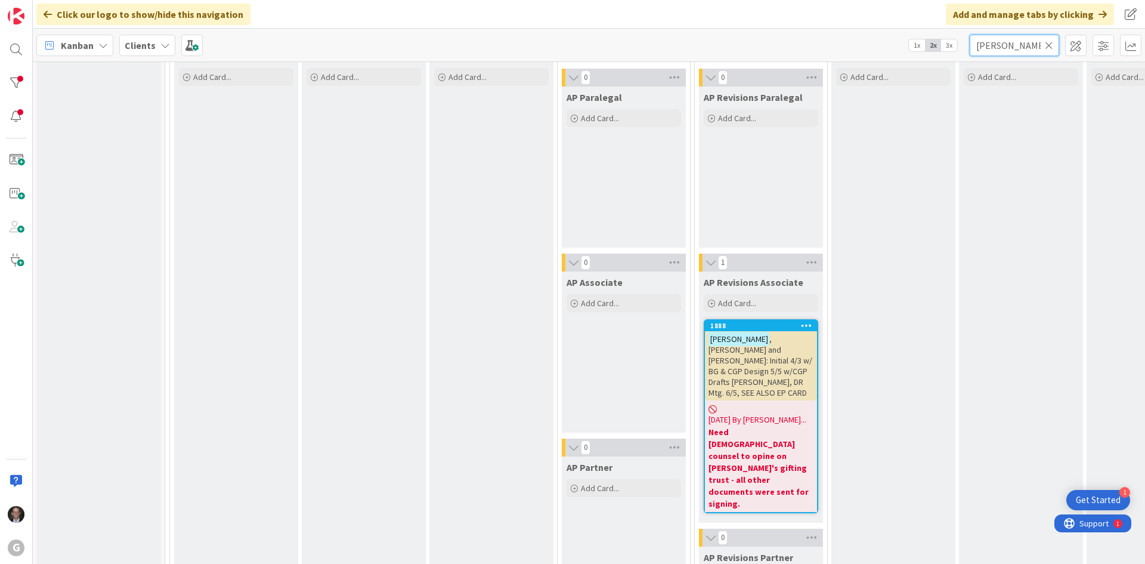
type input "[PERSON_NAME]"
click at [762, 364] on span ", [PERSON_NAME] and [PERSON_NAME]: Initial 4/3 w/ BG & CGP Design 5/5 w/CGP Dra…" at bounding box center [760, 365] width 104 height 64
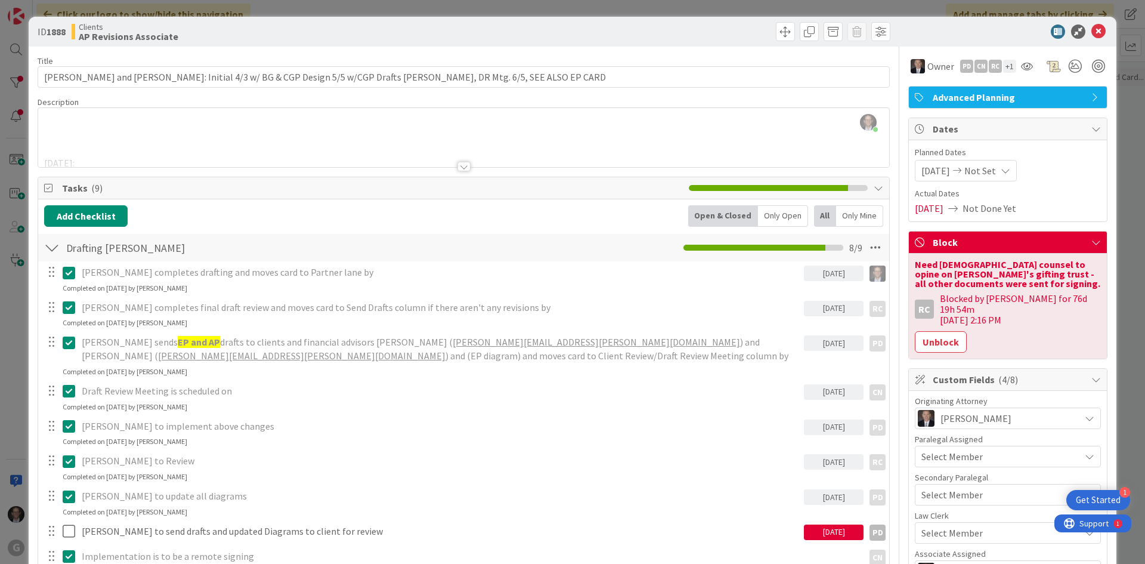
click at [459, 166] on div at bounding box center [463, 167] width 13 height 10
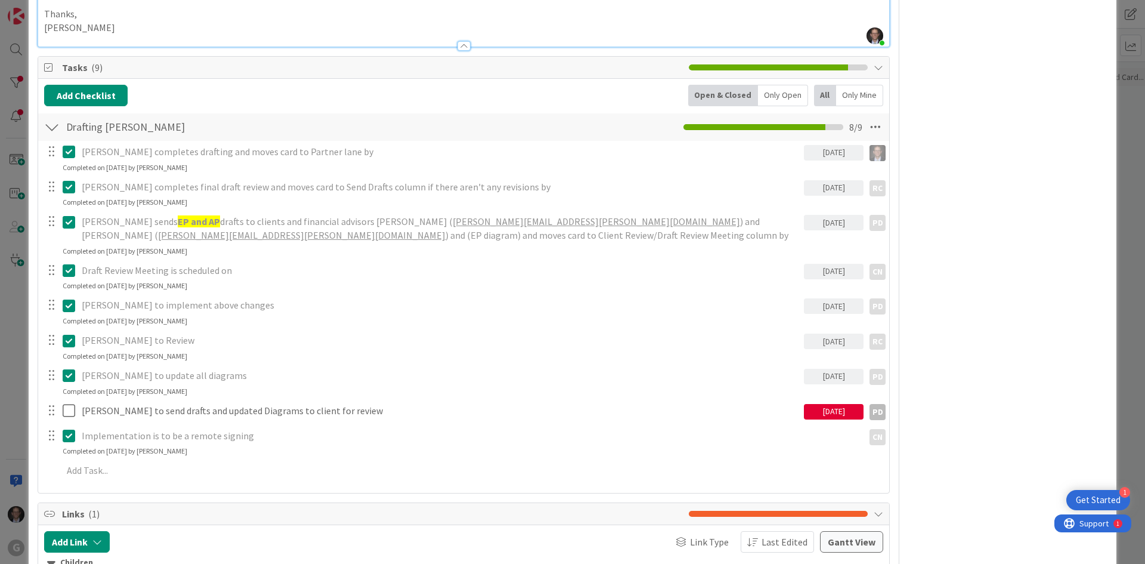
scroll to position [835, 0]
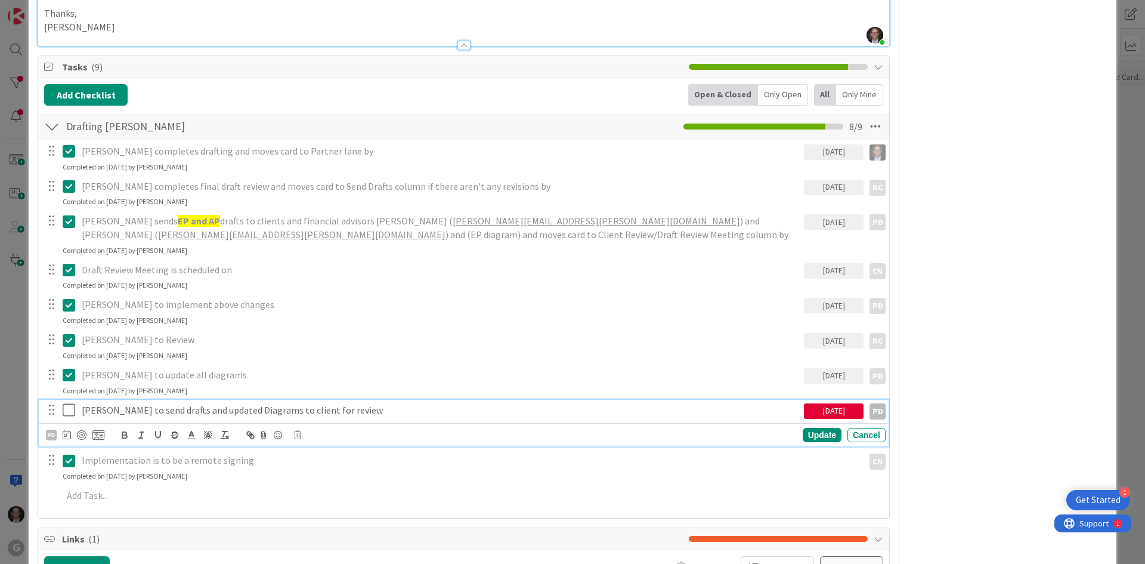
click at [249, 403] on p "[PERSON_NAME] to send drafts and updated Diagrams to client for review" at bounding box center [440, 410] width 717 height 14
click at [65, 429] on icon at bounding box center [67, 434] width 8 height 10
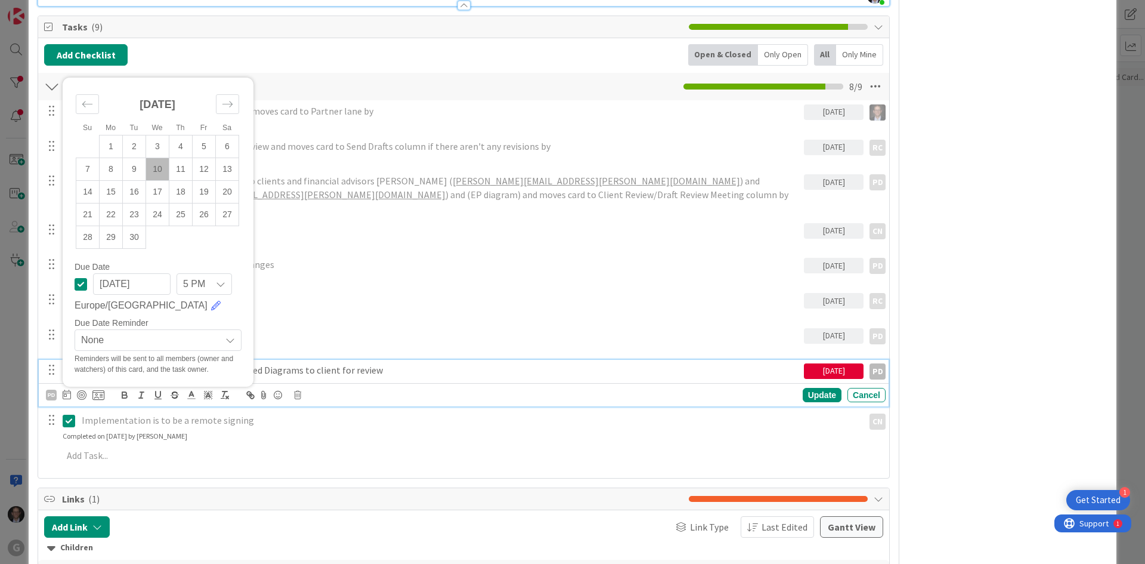
scroll to position [895, 0]
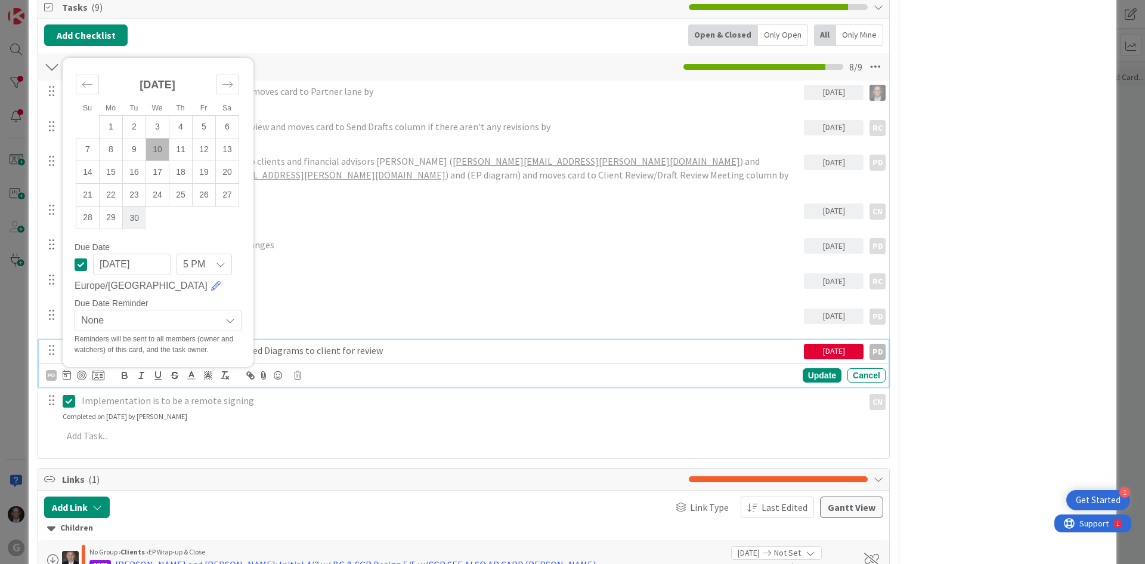
click at [134, 206] on td "30" at bounding box center [134, 217] width 23 height 23
type input "[DATE]"
click at [806, 368] on div "Update" at bounding box center [822, 375] width 39 height 14
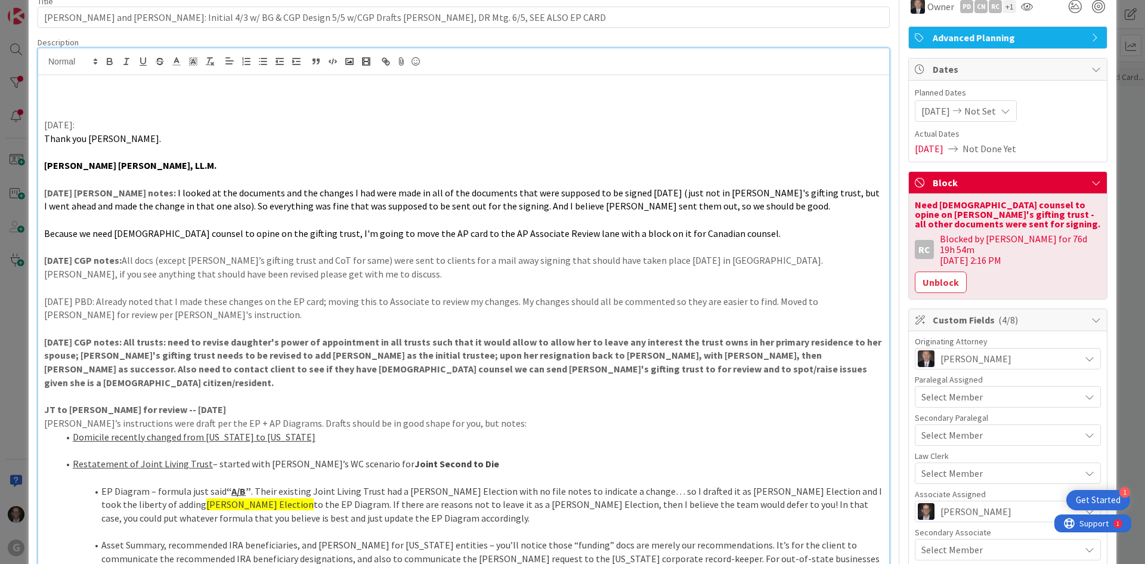
scroll to position [0, 0]
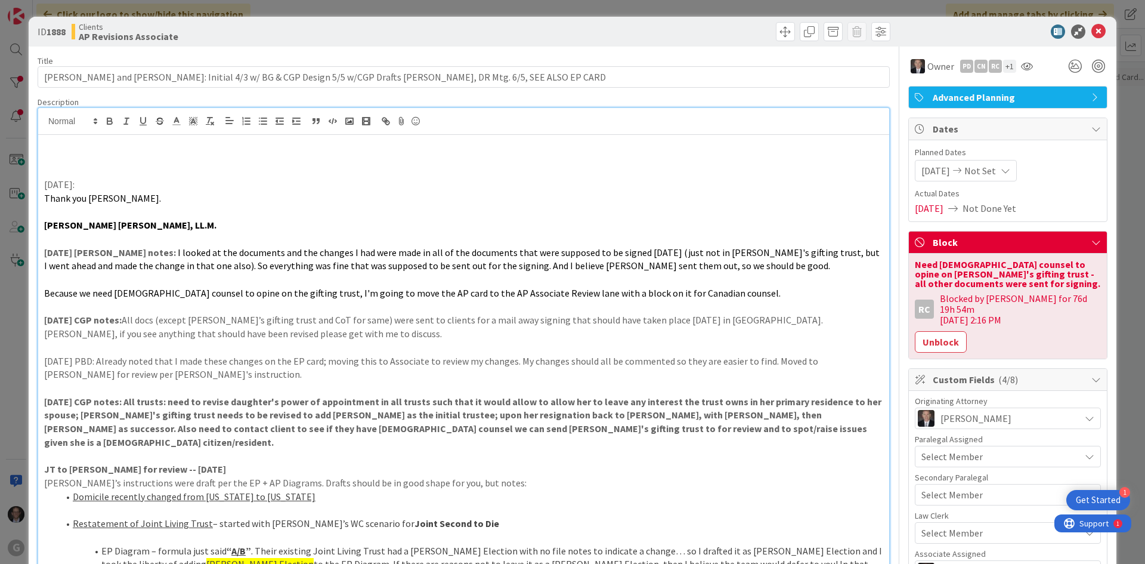
click at [252, 516] on li "Restatement of Joint Living Trust – started with [PERSON_NAME]’s WC scenario fo…" at bounding box center [470, 523] width 825 height 14
click at [1091, 27] on icon at bounding box center [1098, 31] width 14 height 14
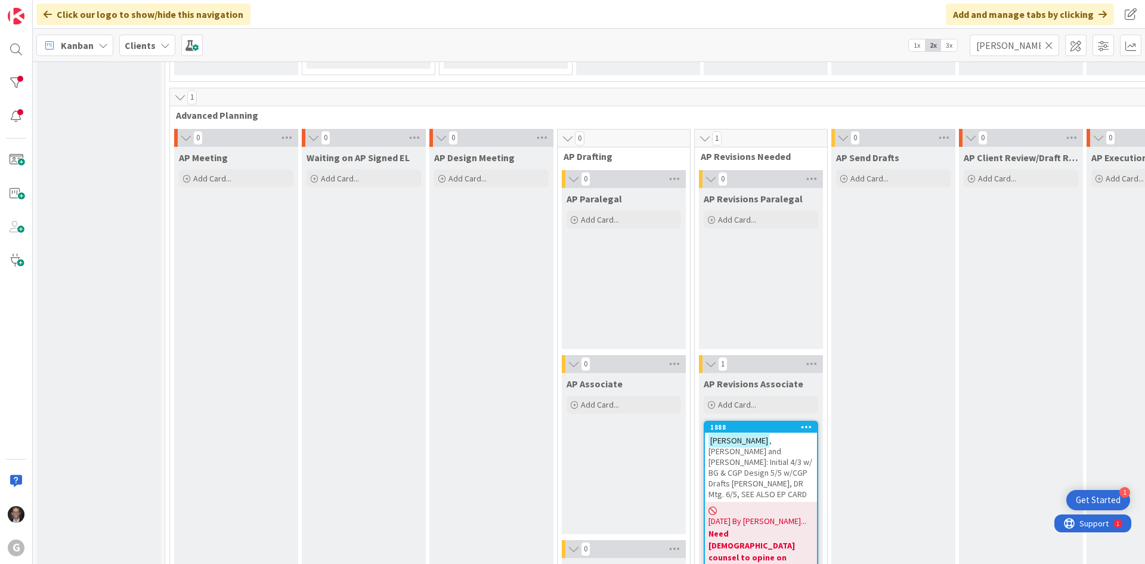
scroll to position [954, 0]
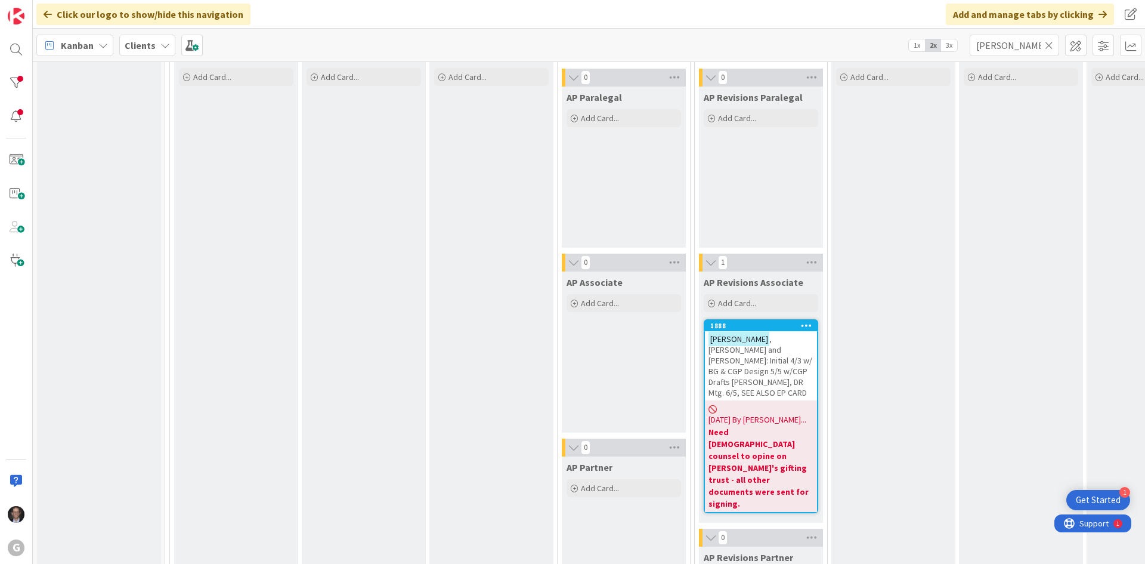
click at [759, 413] on span "[DATE] By [PERSON_NAME]..." at bounding box center [757, 419] width 98 height 13
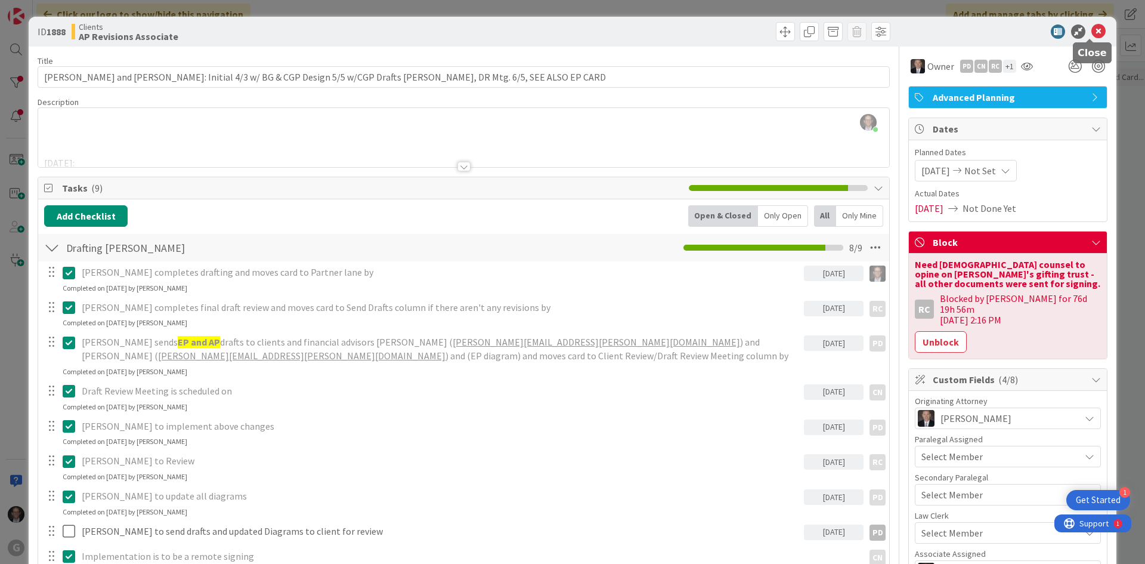
click at [1091, 30] on icon at bounding box center [1098, 31] width 14 height 14
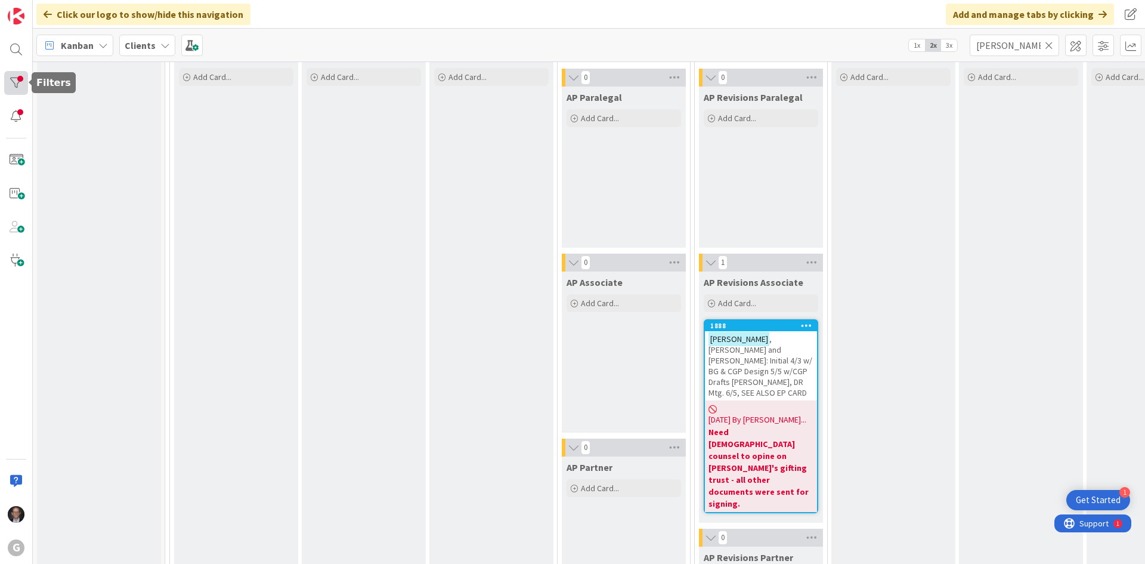
click at [13, 82] on div at bounding box center [16, 83] width 24 height 24
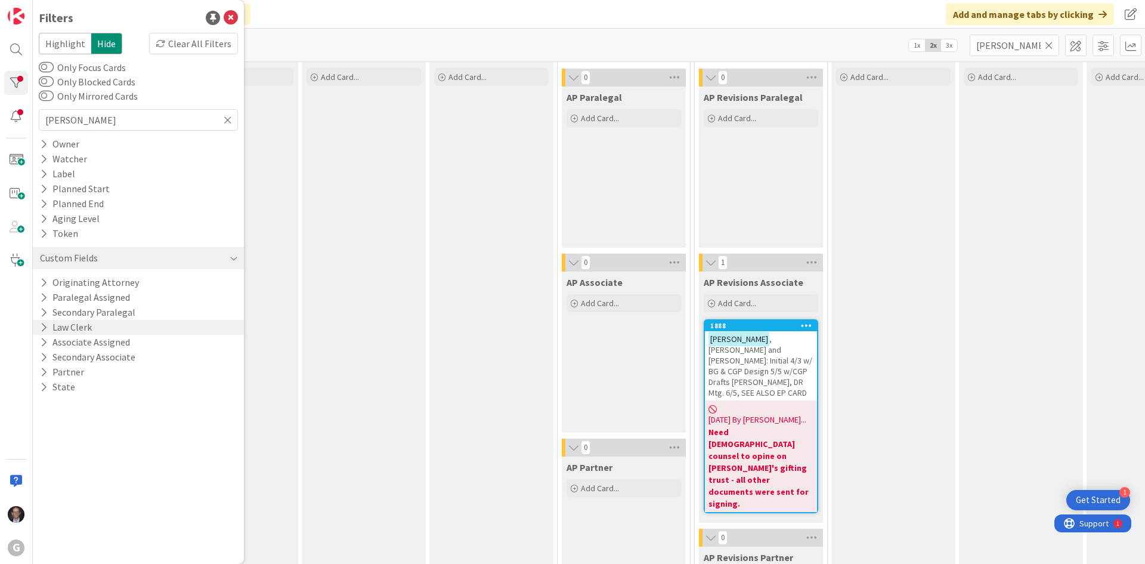
click at [89, 326] on button "Law Clerk" at bounding box center [66, 327] width 54 height 15
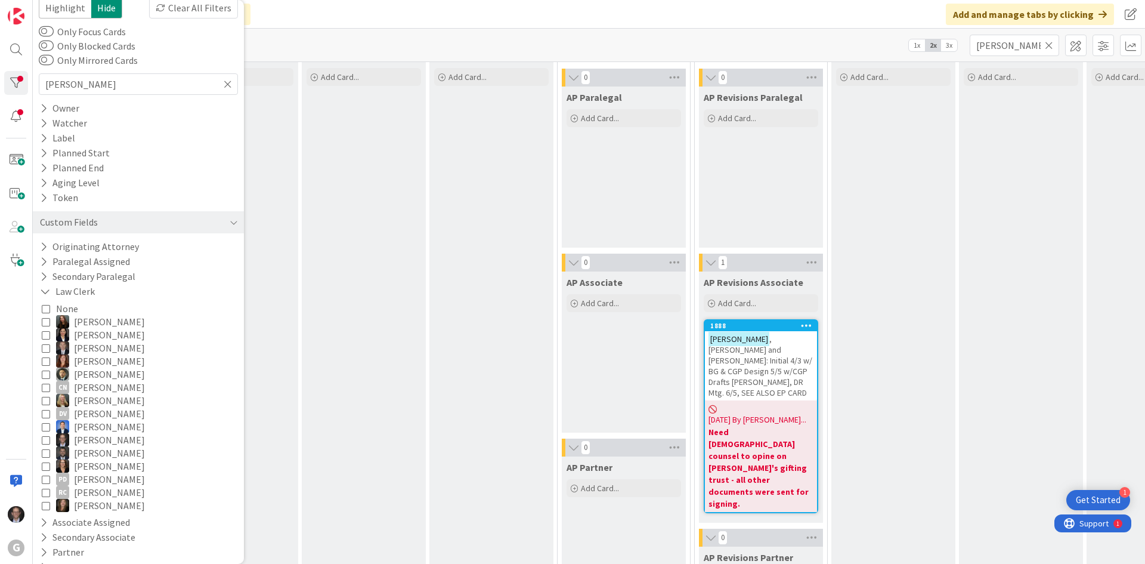
scroll to position [55, 0]
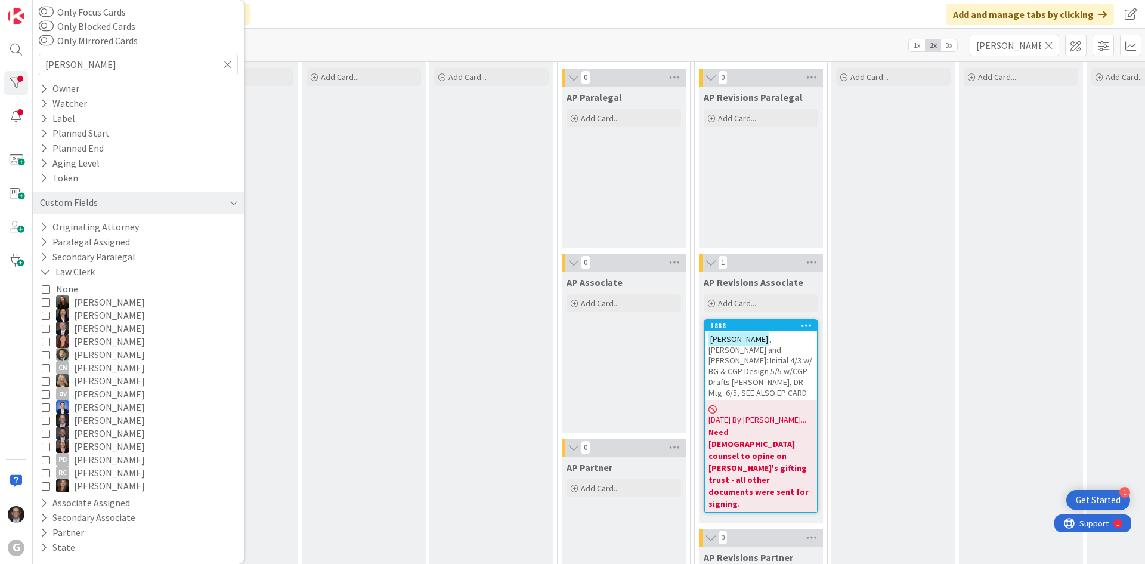
click at [45, 461] on icon at bounding box center [46, 459] width 8 height 8
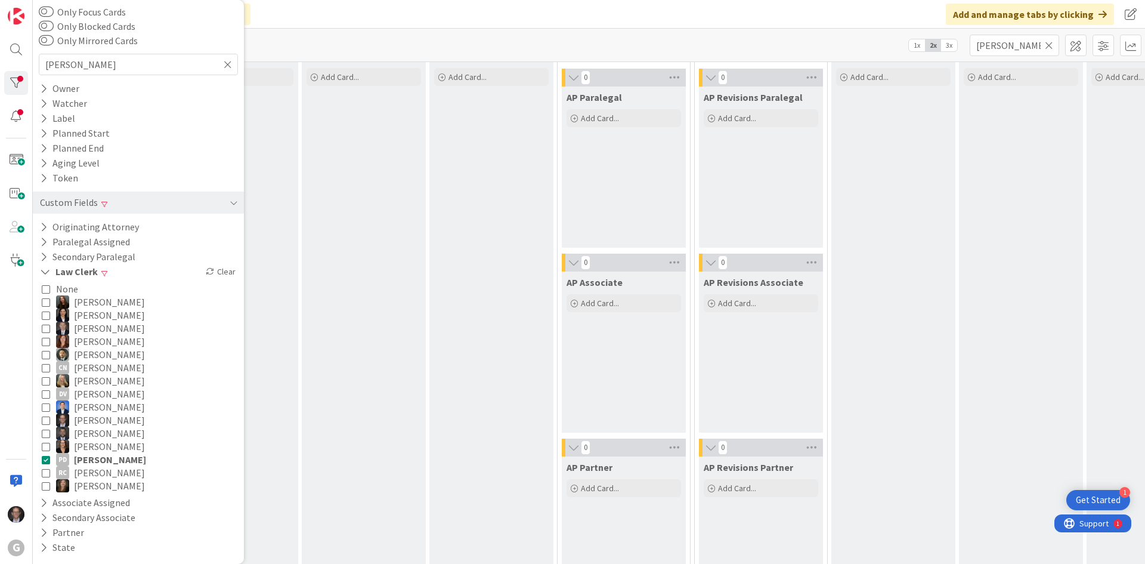
click at [1048, 46] on icon at bounding box center [1049, 45] width 8 height 11
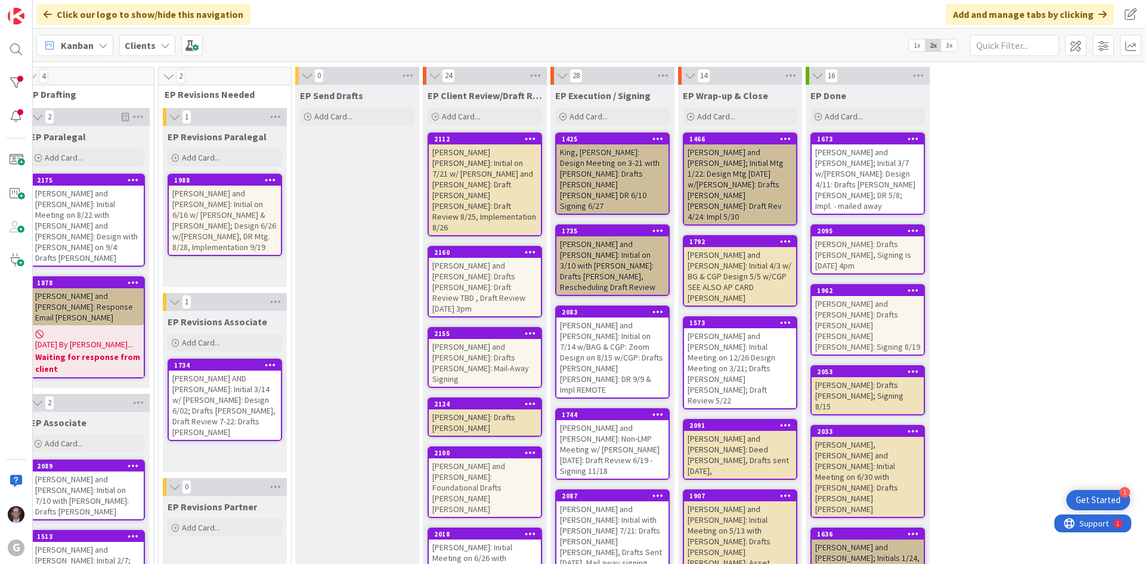
scroll to position [60, 281]
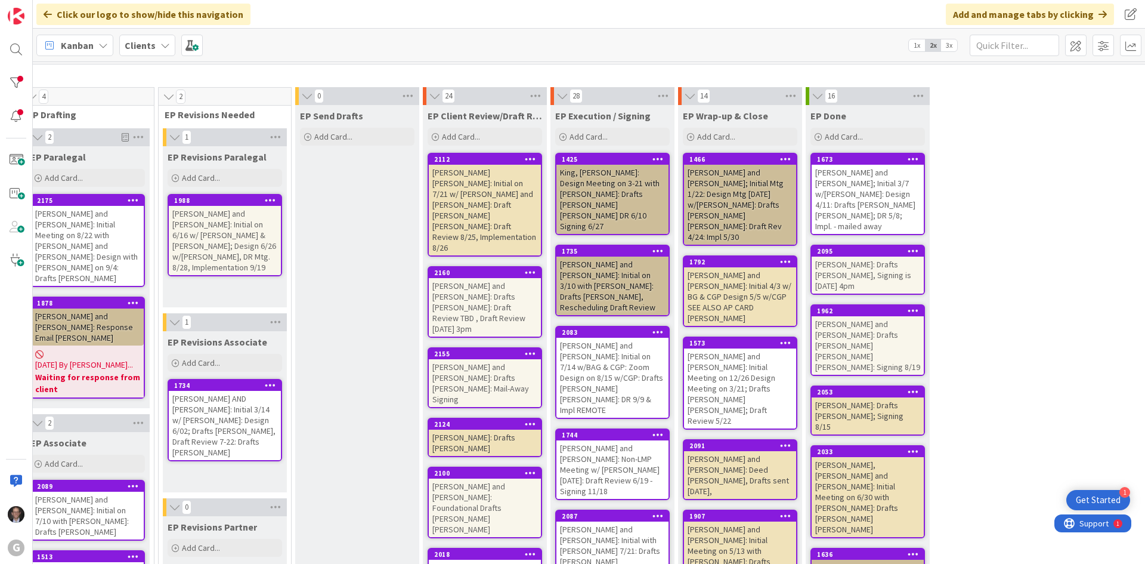
click at [448, 194] on div "[PERSON_NAME] [PERSON_NAME]: Initial on 7/21 w/ [PERSON_NAME] and [PERSON_NAME]…" at bounding box center [485, 210] width 112 height 91
type textarea "x"
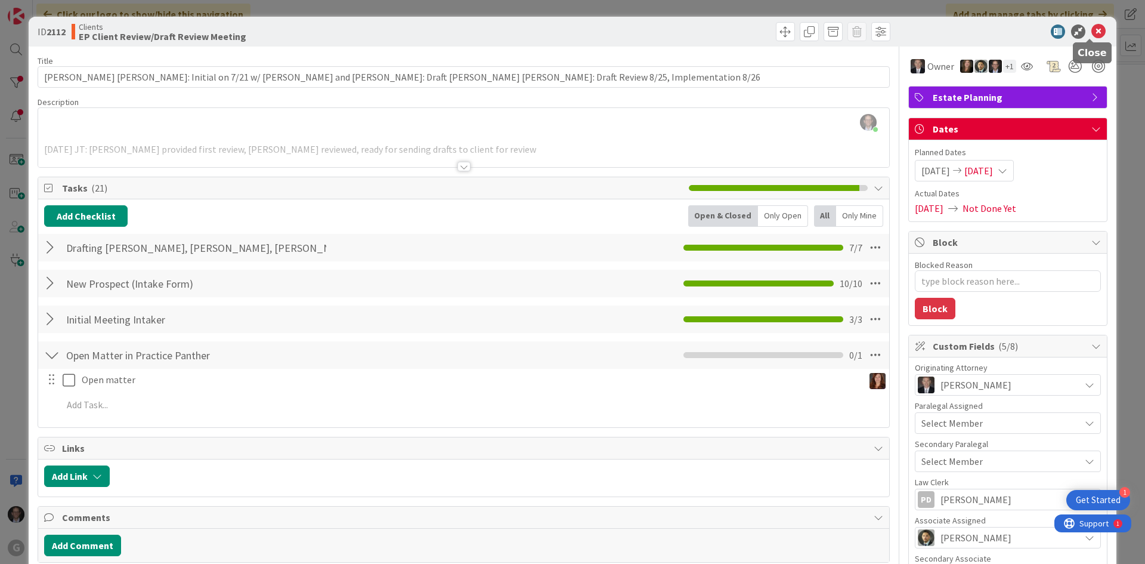
click at [1091, 27] on icon at bounding box center [1098, 31] width 14 height 14
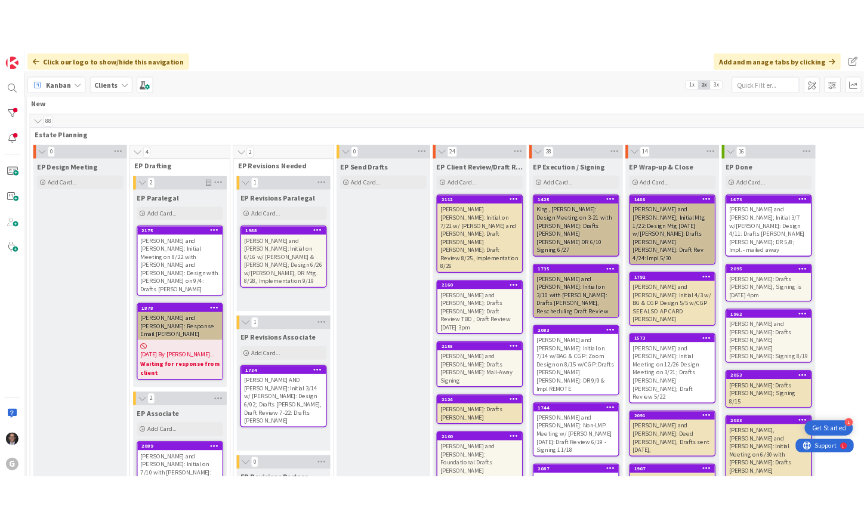
scroll to position [0, 130]
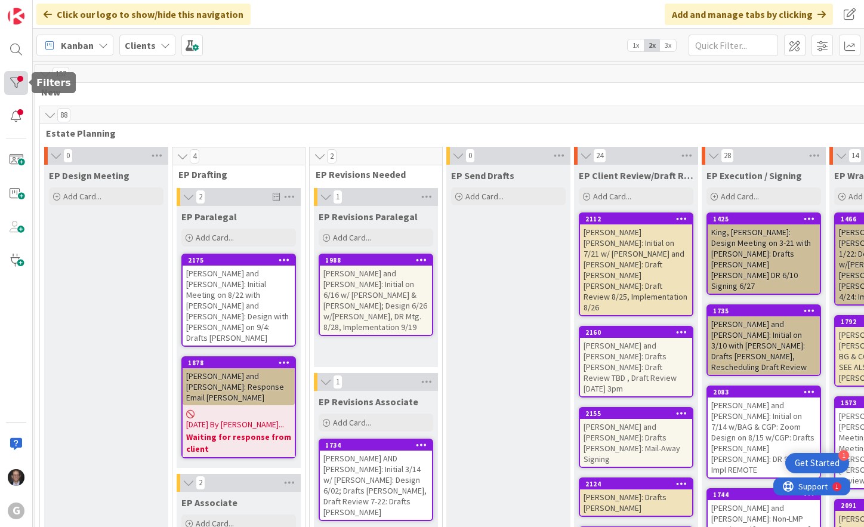
click at [20, 87] on div at bounding box center [16, 83] width 24 height 24
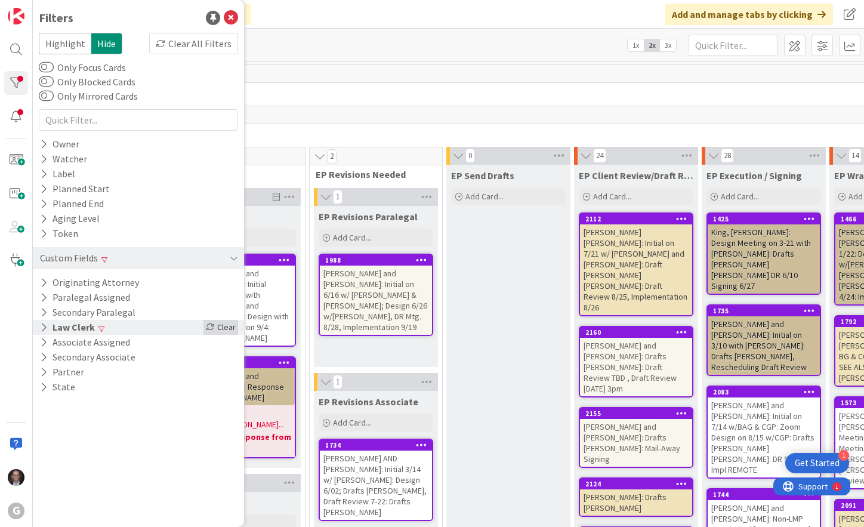
click at [216, 325] on div "Clear" at bounding box center [220, 327] width 35 height 15
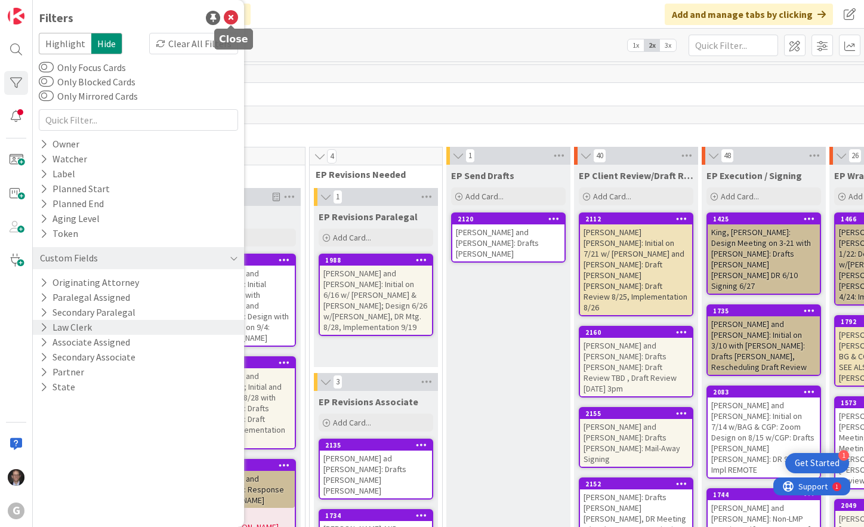
click at [228, 14] on icon at bounding box center [231, 18] width 14 height 14
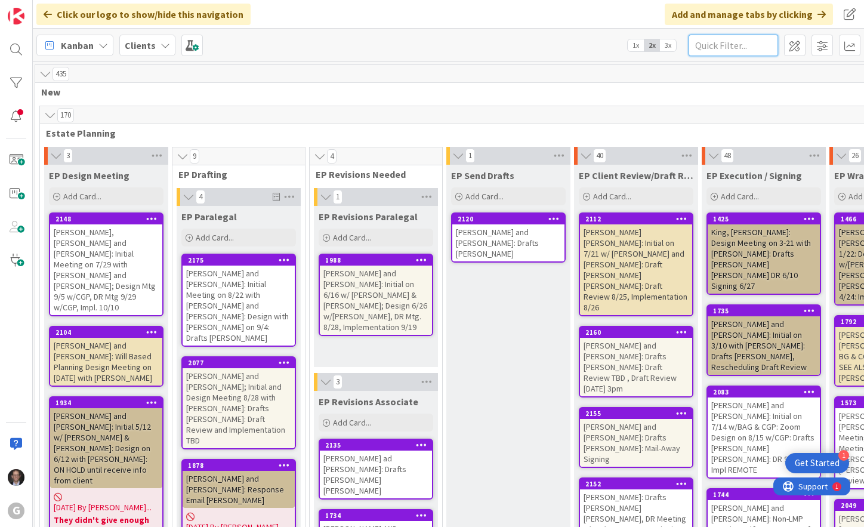
click at [705, 41] on input "text" at bounding box center [732, 45] width 89 height 21
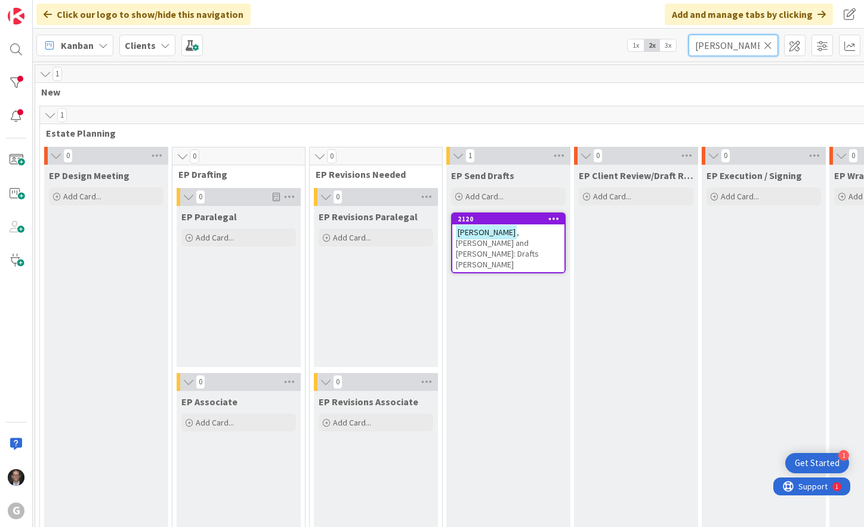
type input "[PERSON_NAME]"
click at [501, 233] on mark "[PERSON_NAME]" at bounding box center [486, 232] width 61 height 14
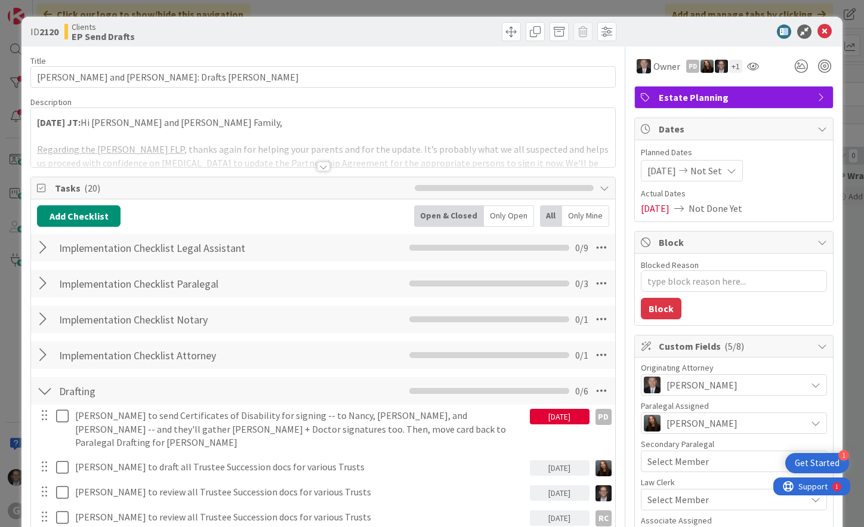
type textarea "x"
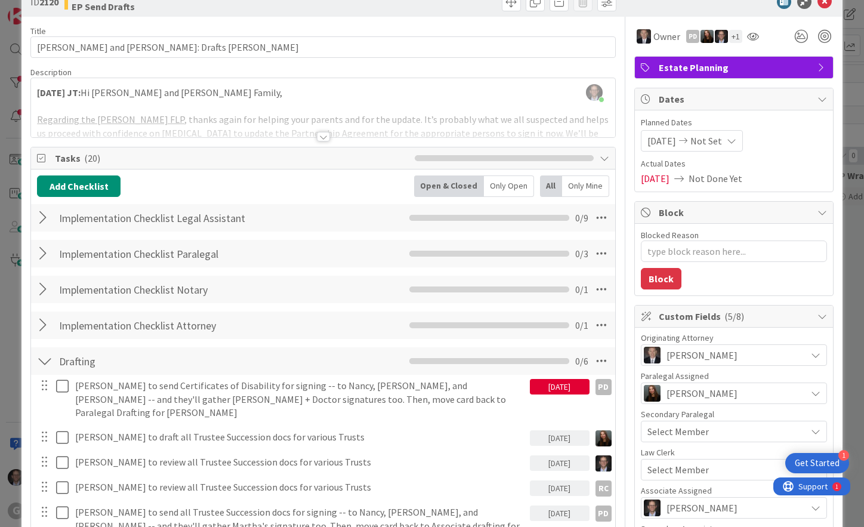
scroll to position [60, 0]
